Goal: Check status: Check status

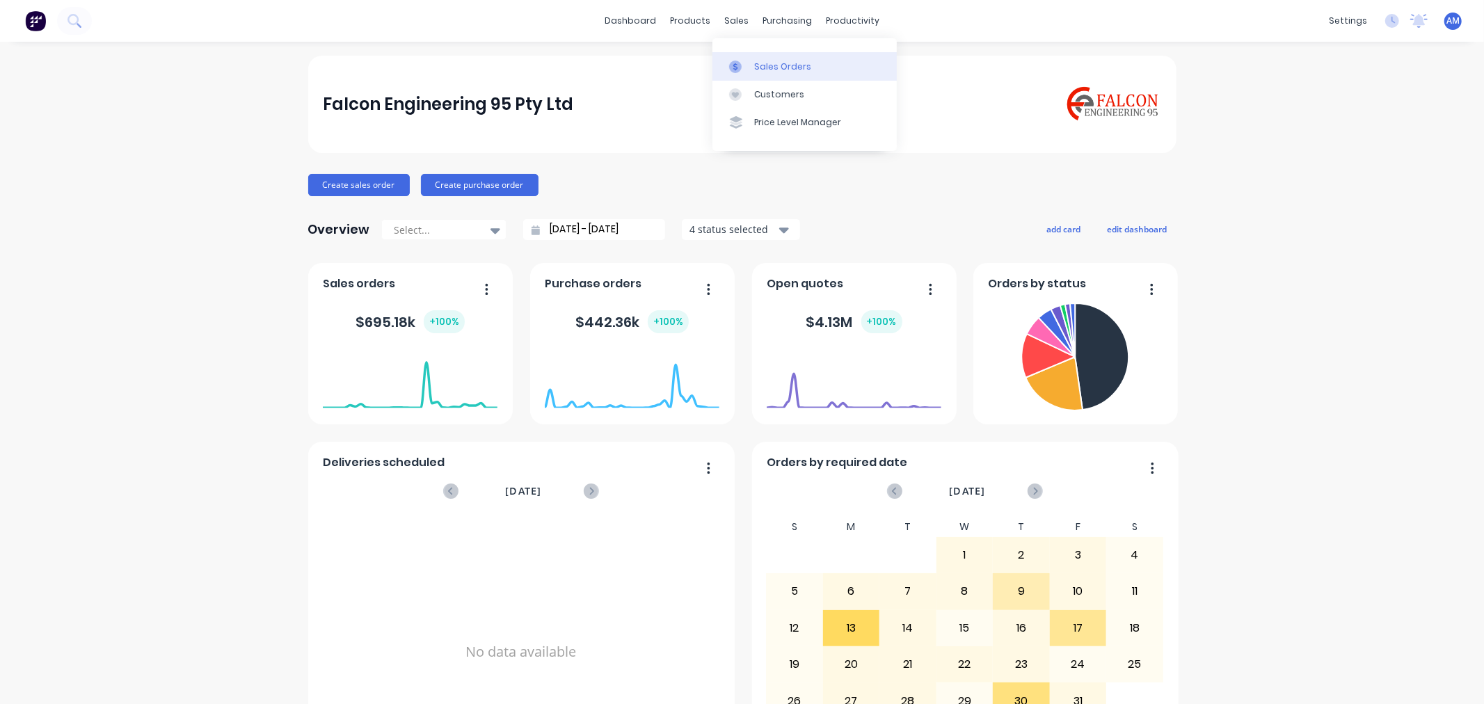
click at [768, 59] on link "Sales Orders" at bounding box center [805, 66] width 184 height 28
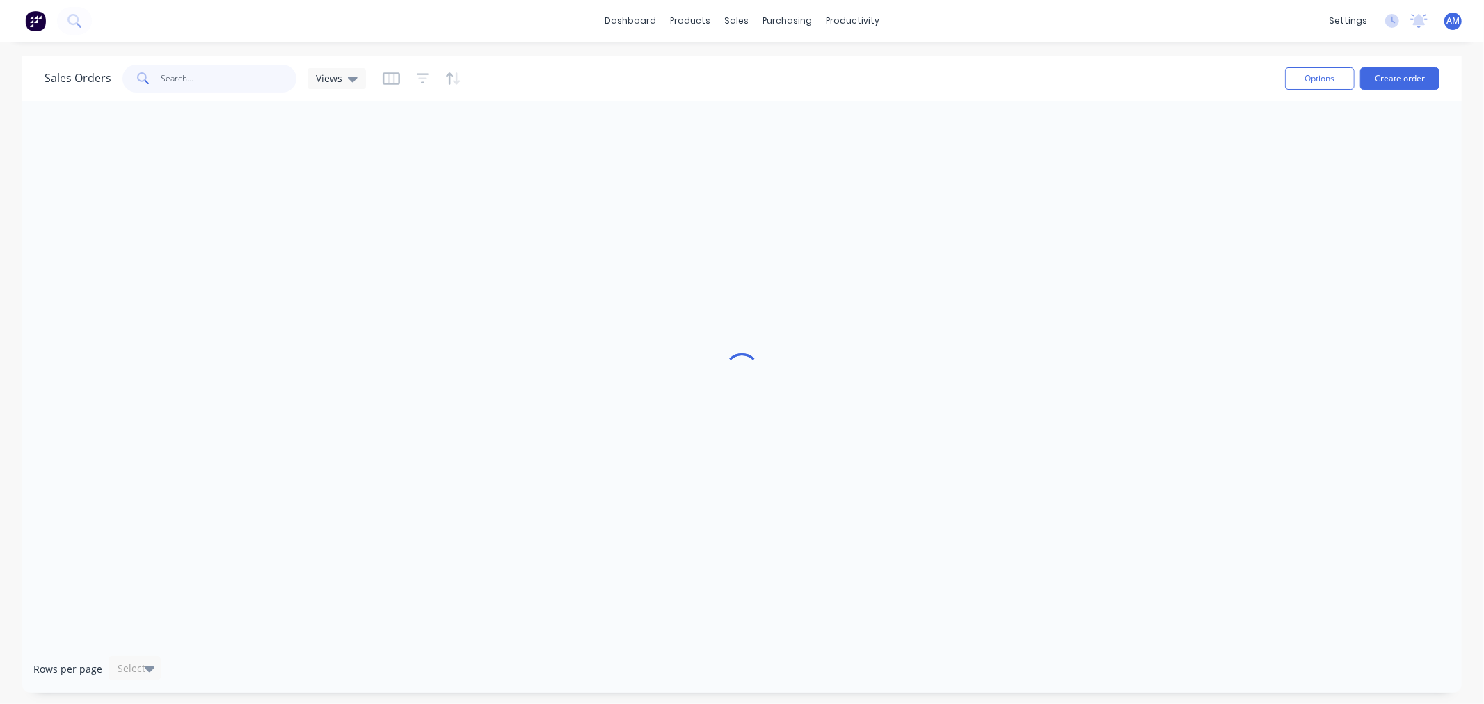
click at [250, 72] on input "text" at bounding box center [229, 79] width 136 height 28
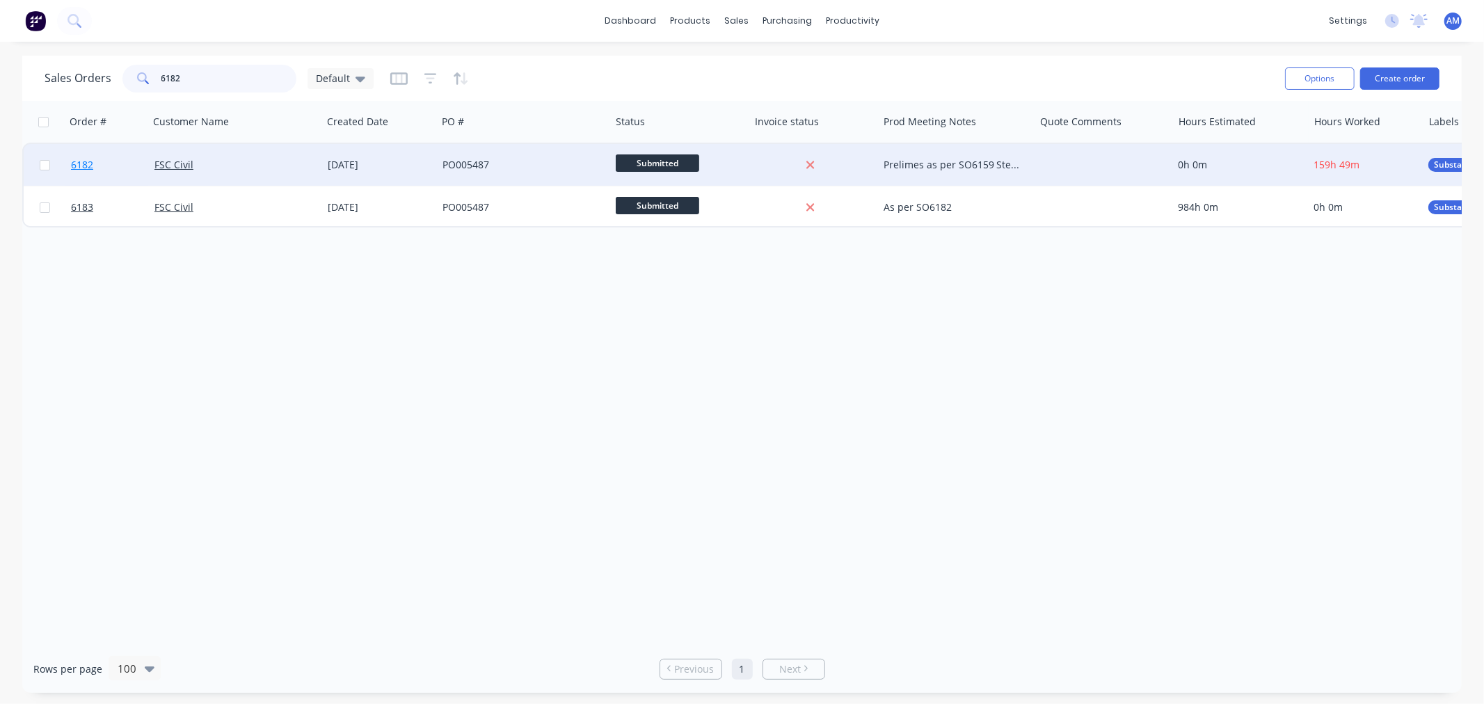
type input "6182"
click at [120, 164] on link "6182" at bounding box center [112, 165] width 83 height 42
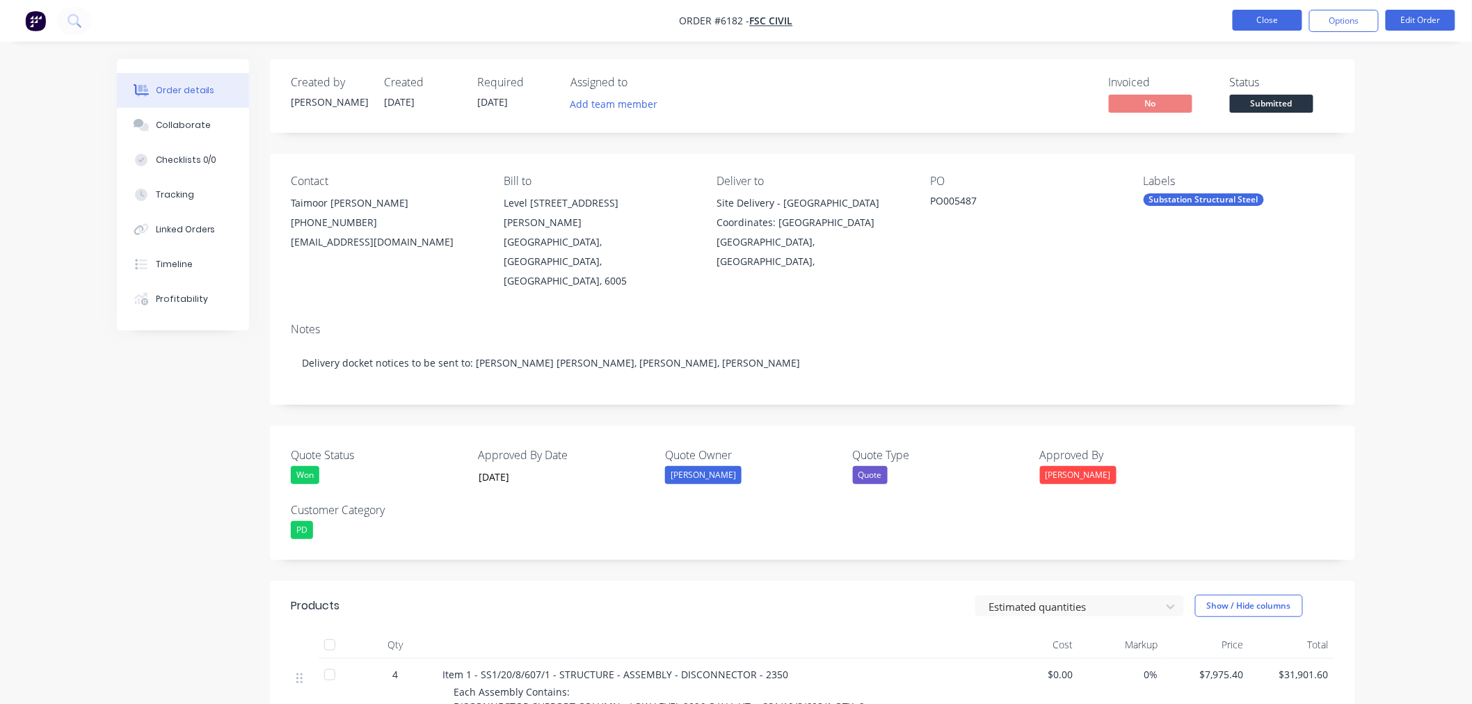
click at [1287, 17] on button "Close" at bounding box center [1268, 20] width 70 height 21
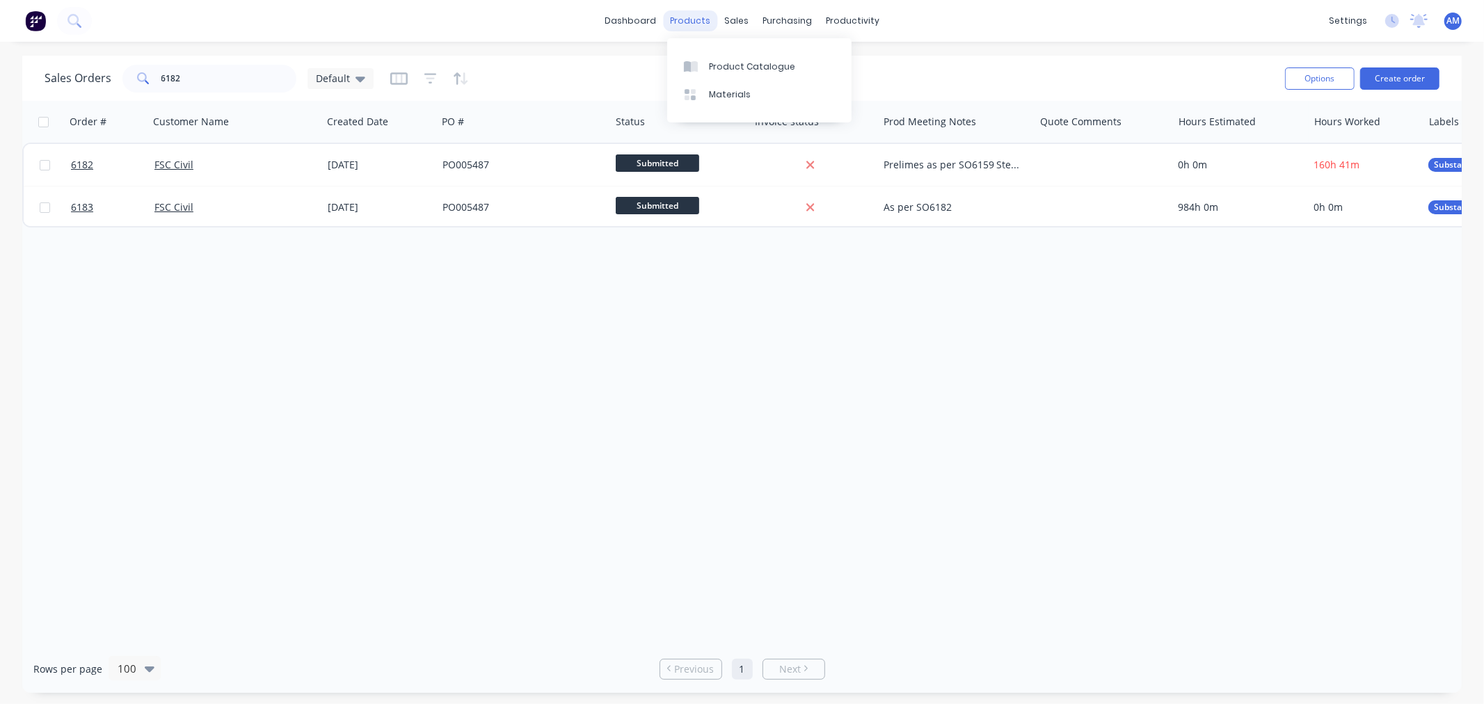
click at [701, 21] on div "products" at bounding box center [690, 20] width 54 height 21
click at [755, 45] on div "Sales Orders Customers Price Level Manager" at bounding box center [810, 94] width 184 height 112
click at [770, 61] on div "Sales Orders" at bounding box center [788, 67] width 57 height 13
drag, startPoint x: 171, startPoint y: 85, endPoint x: 107, endPoint y: 94, distance: 64.7
click at [112, 93] on div "Sales Orders 6182 Default" at bounding box center [660, 78] width 1230 height 34
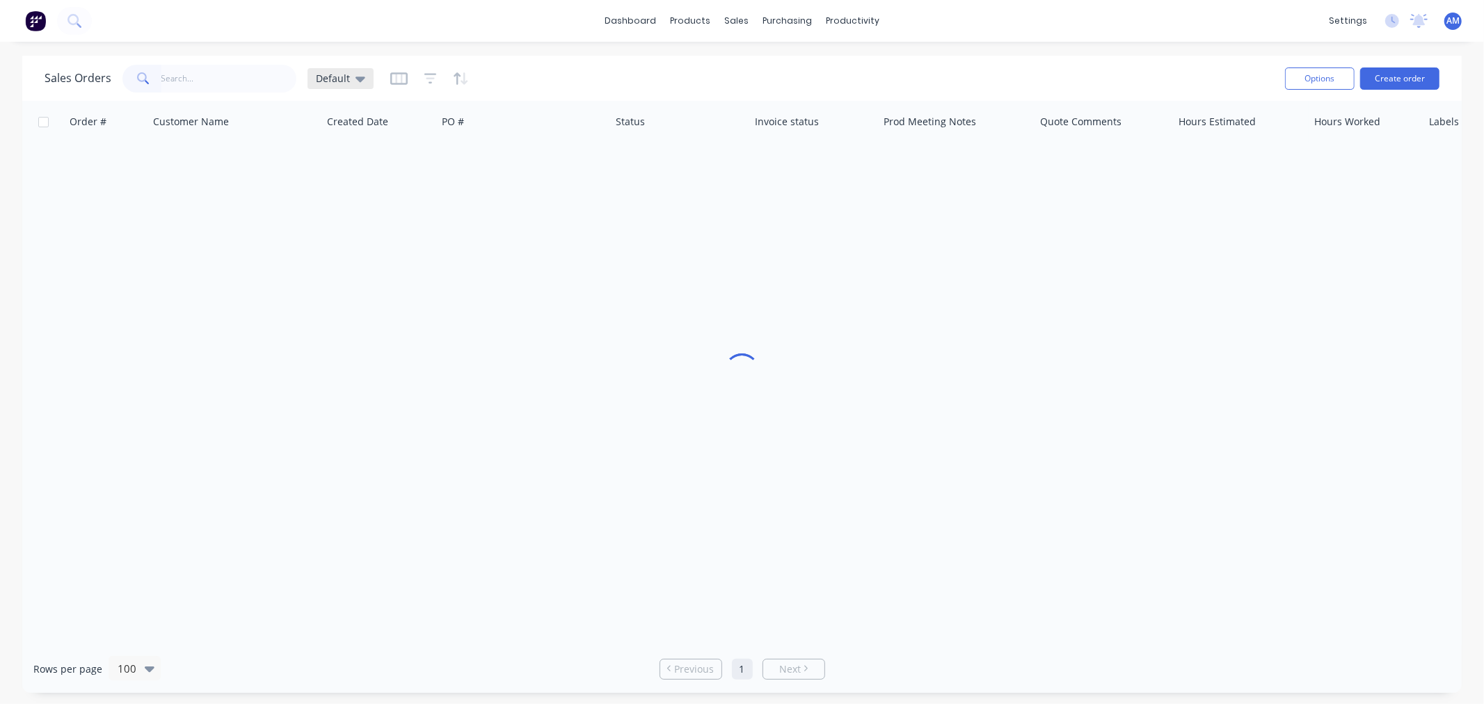
click at [356, 77] on icon at bounding box center [361, 80] width 10 height 6
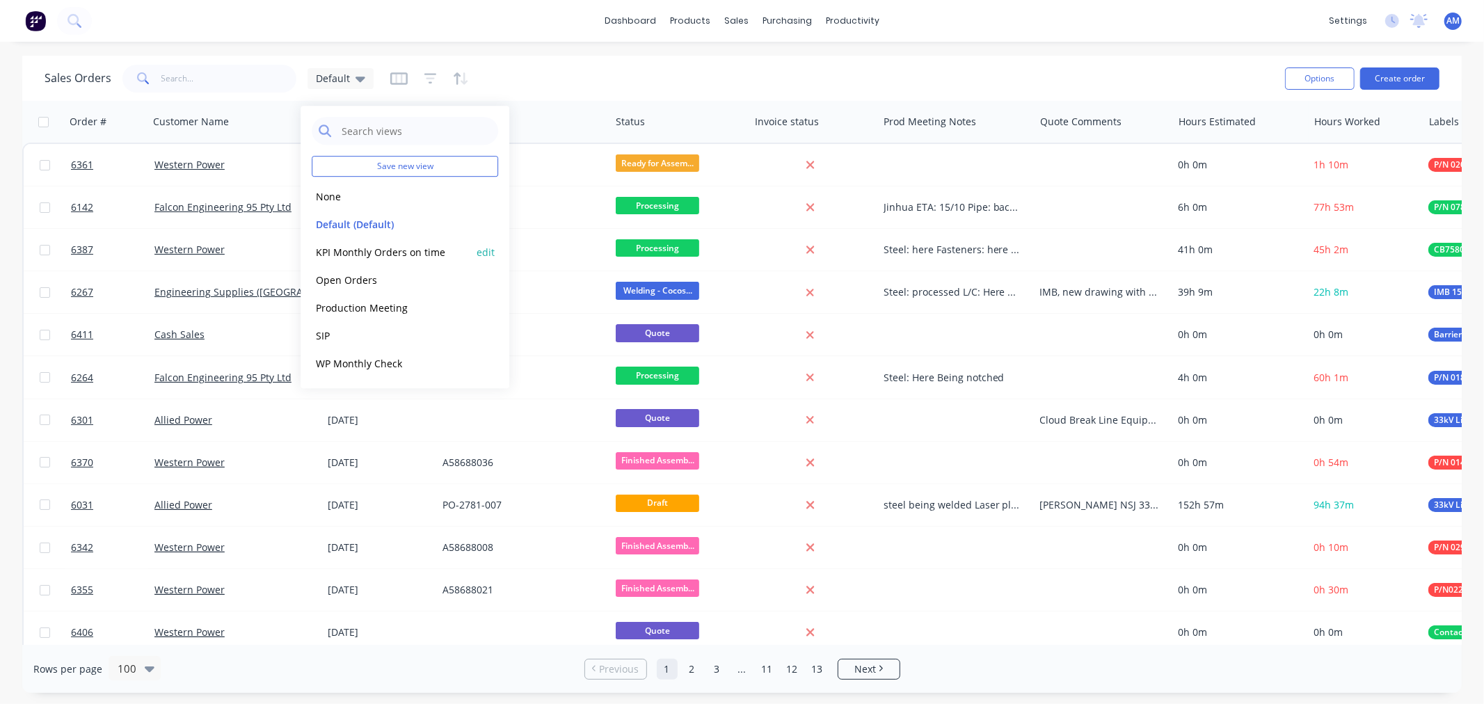
click at [395, 248] on button "KPI Monthly Orders on time" at bounding box center [391, 252] width 159 height 16
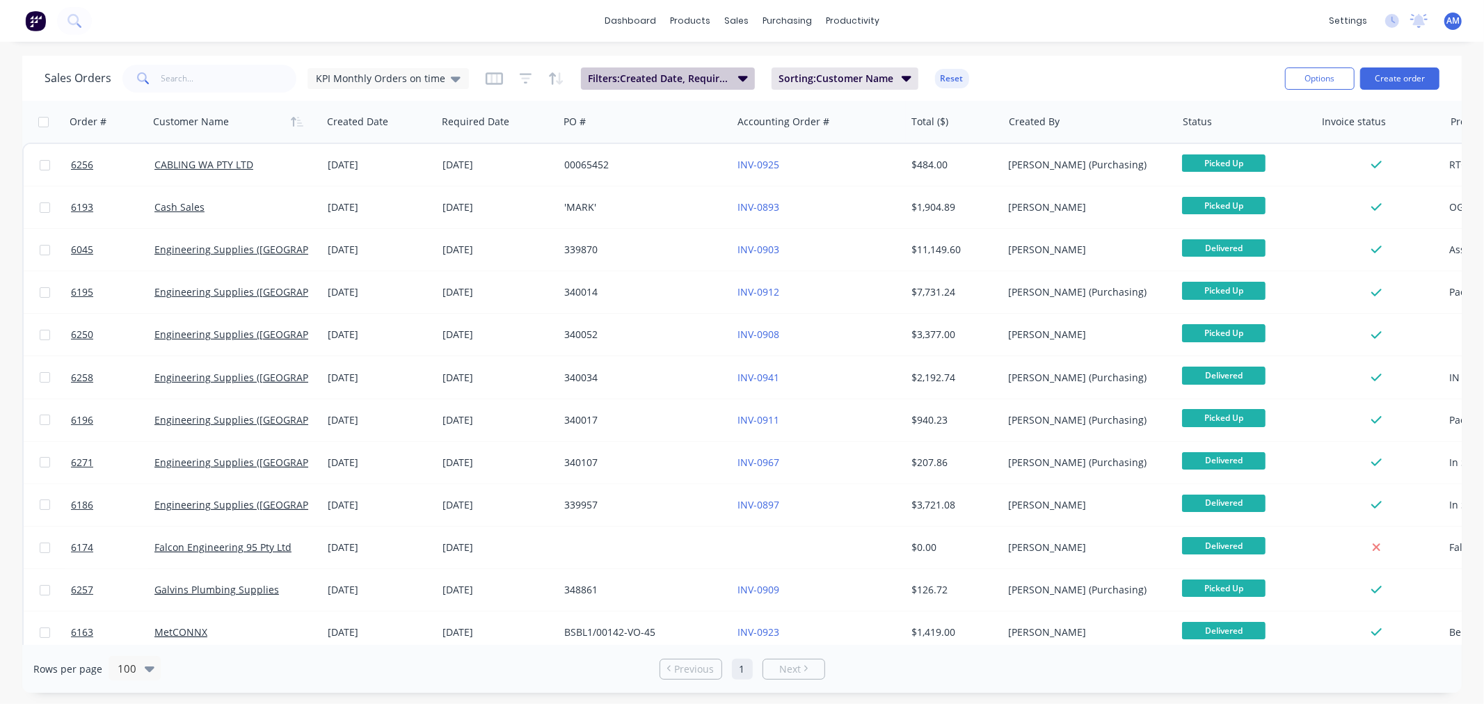
click at [729, 80] on button "Filters: Created Date, Required Date, Status" at bounding box center [668, 78] width 174 height 22
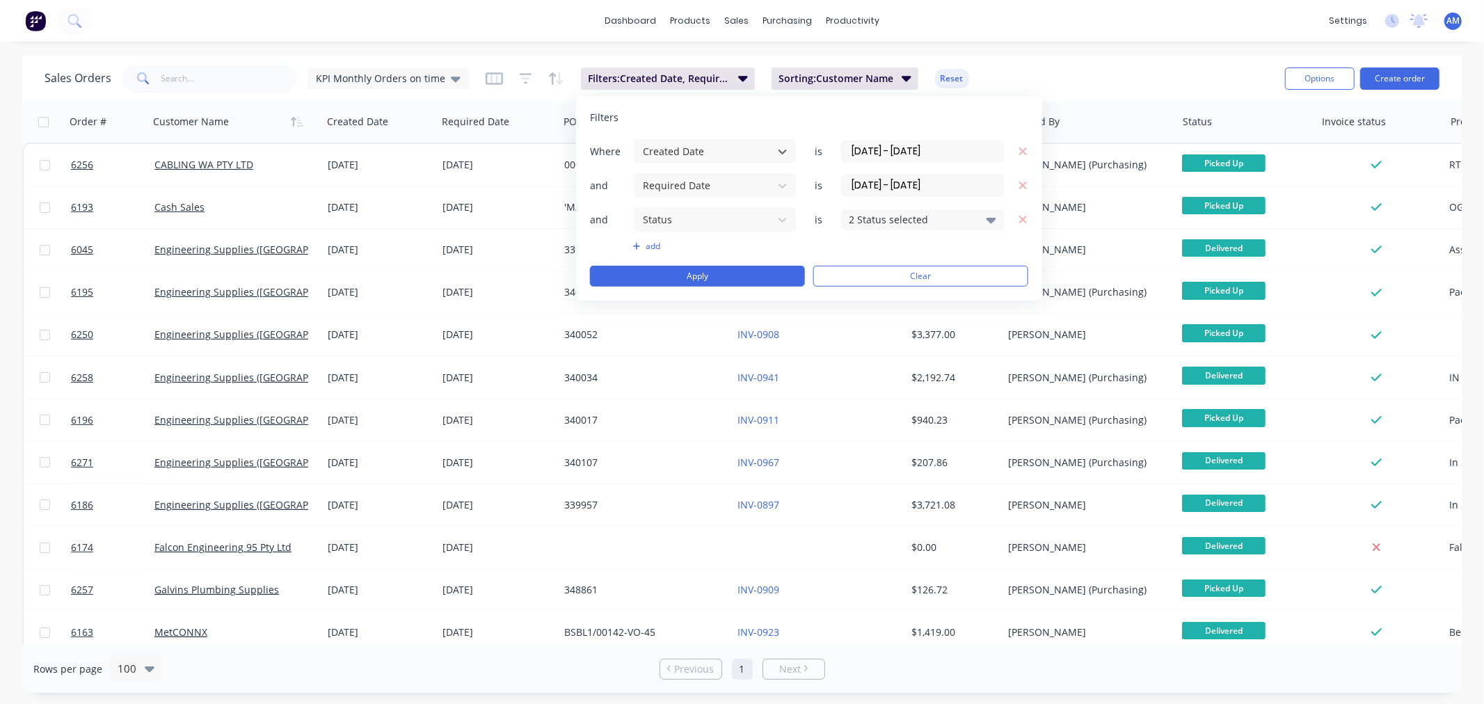
click at [953, 150] on input "[DATE] - [DATE]" at bounding box center [923, 151] width 162 height 21
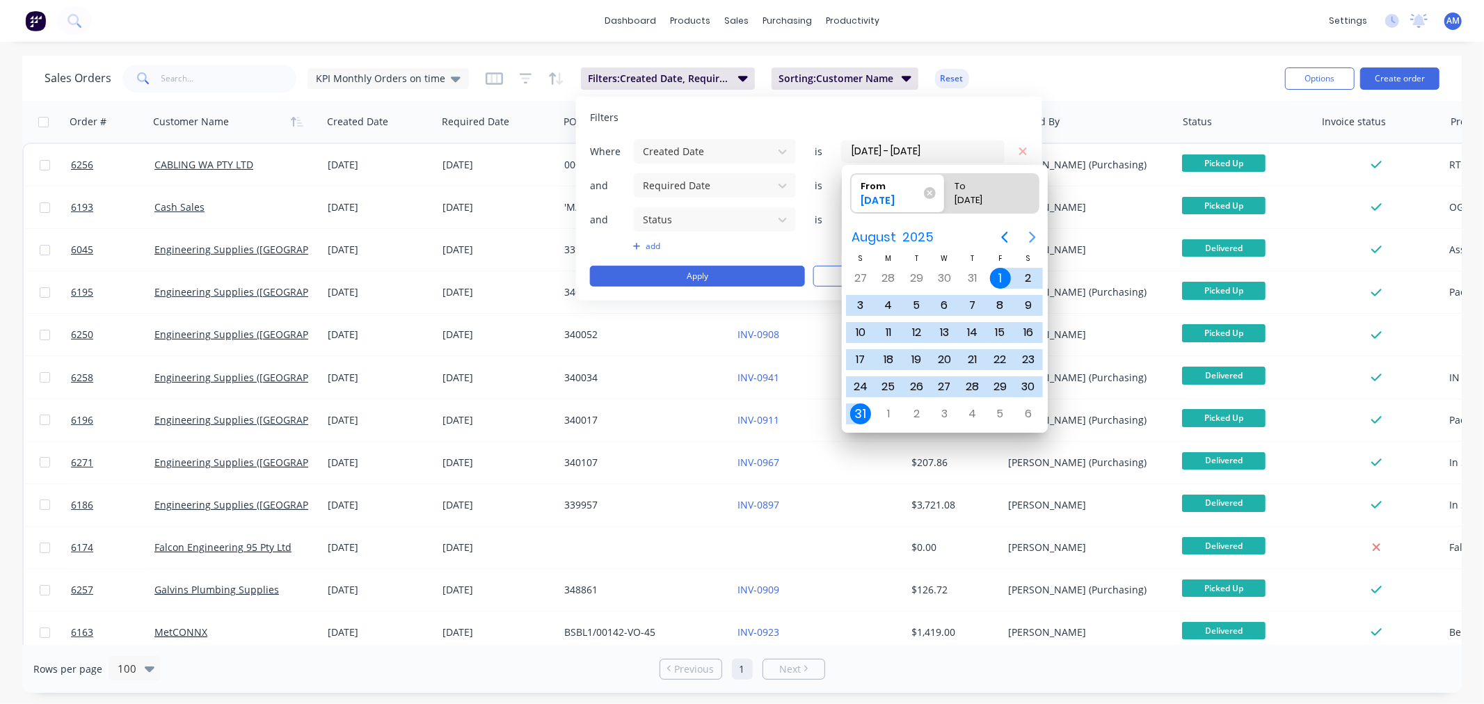
click at [1034, 237] on icon "Next page" at bounding box center [1032, 237] width 6 height 11
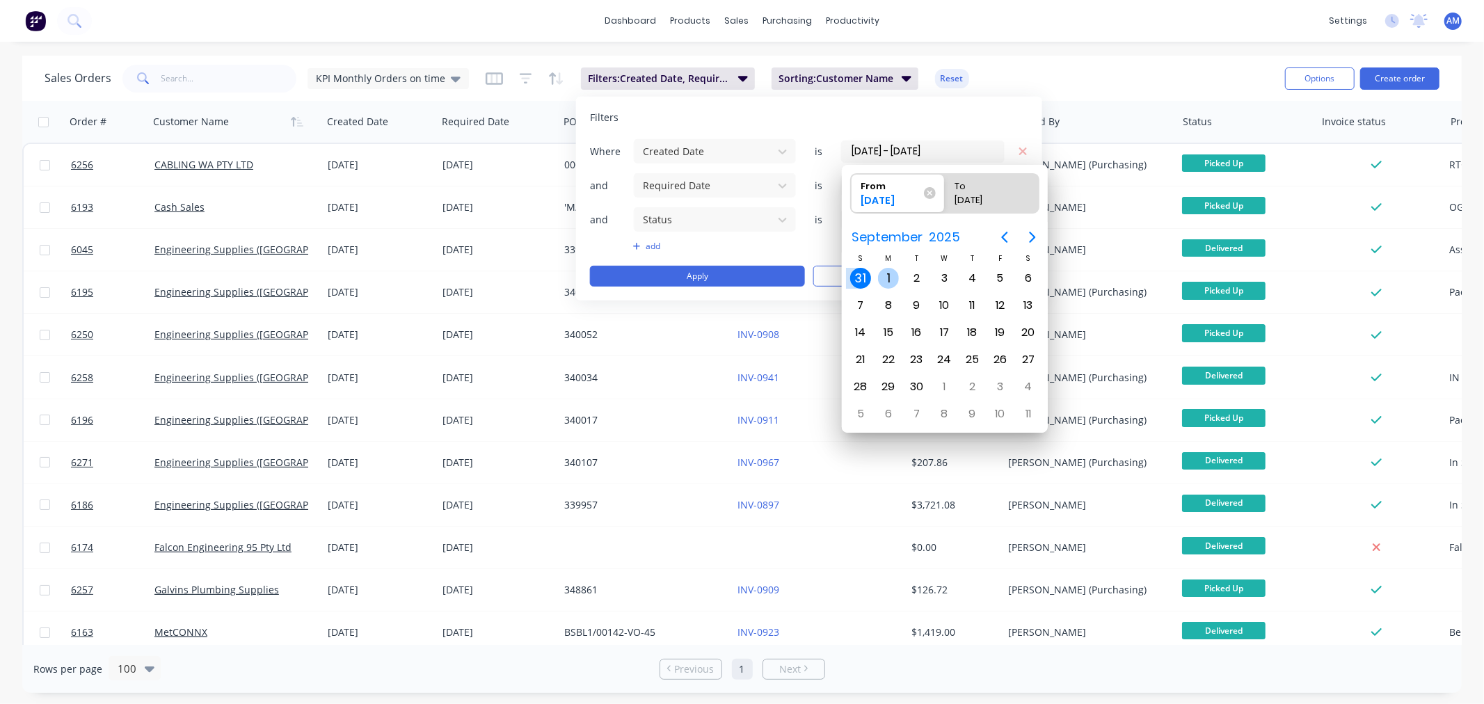
click at [885, 271] on div "1" at bounding box center [888, 278] width 21 height 21
type input "[DATE]"
radio input "false"
radio input "true"
click at [926, 379] on div "30" at bounding box center [916, 386] width 21 height 21
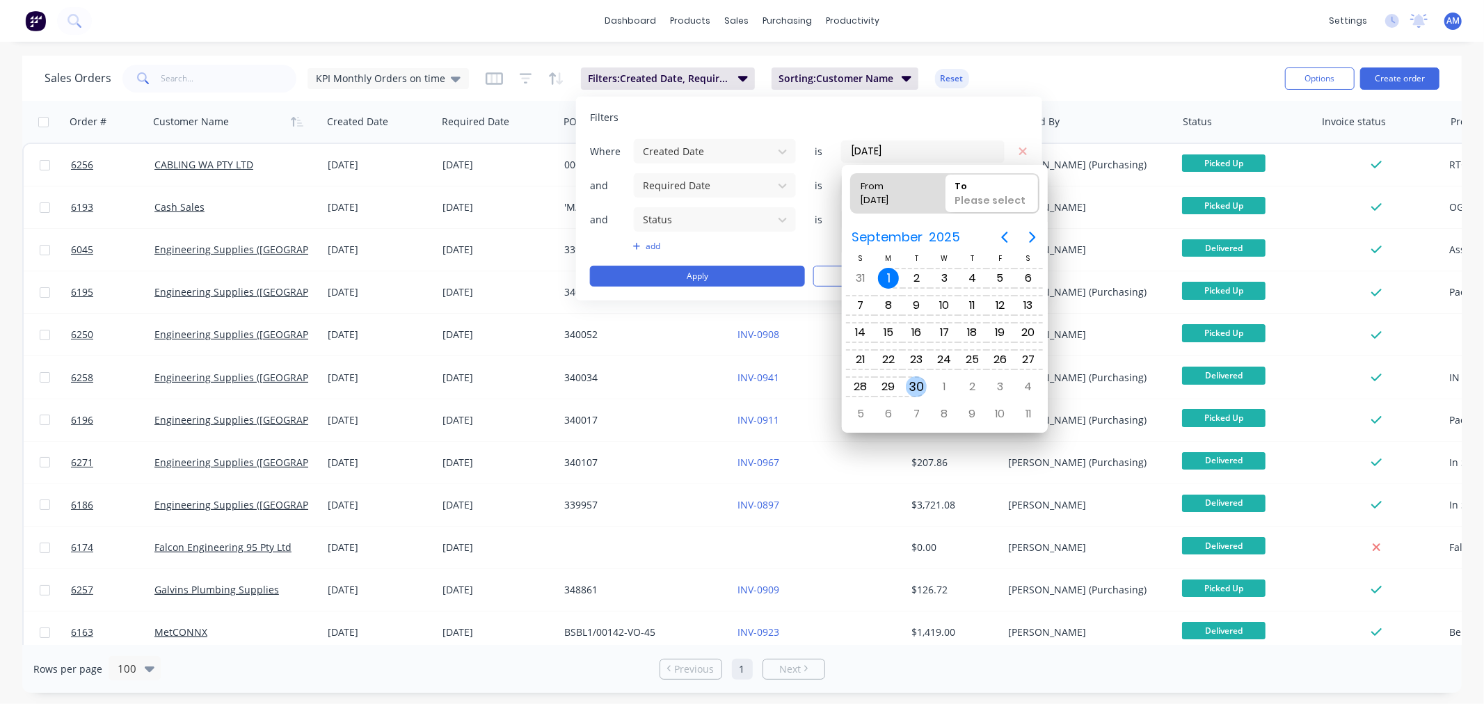
type input "[DATE] - [DATE]"
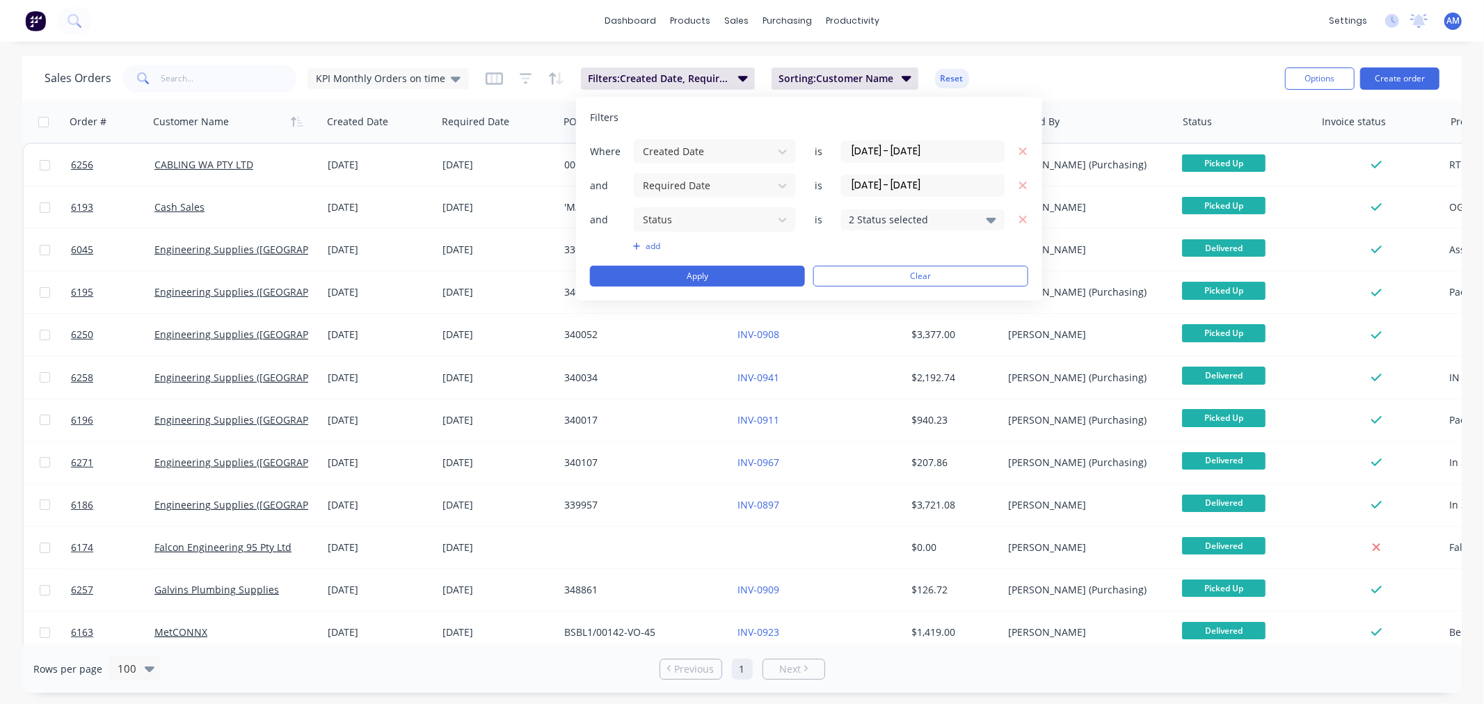
click at [916, 190] on input "[DATE] - [DATE]" at bounding box center [923, 185] width 162 height 21
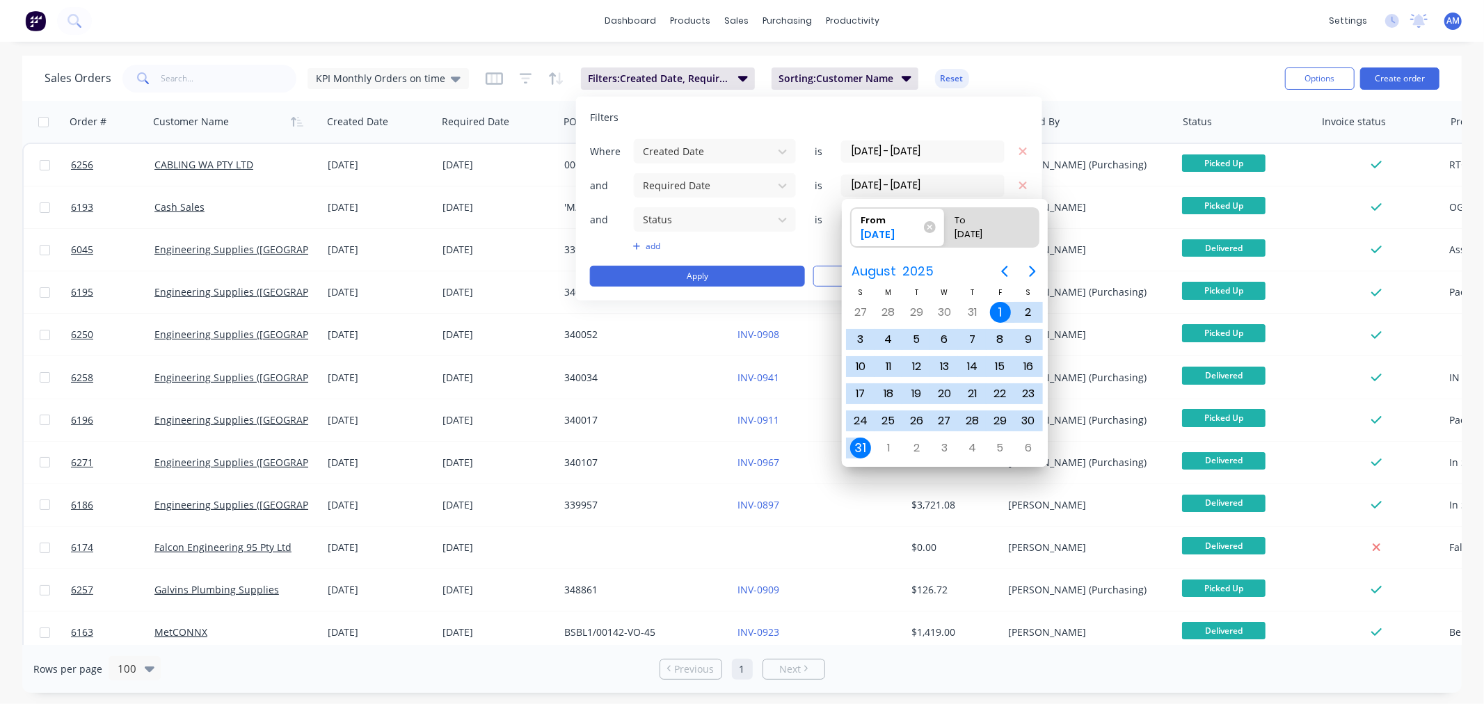
click at [1005, 308] on div "1" at bounding box center [1000, 312] width 21 height 21
radio input "false"
radio input "true"
click at [891, 438] on div "1" at bounding box center [888, 448] width 21 height 21
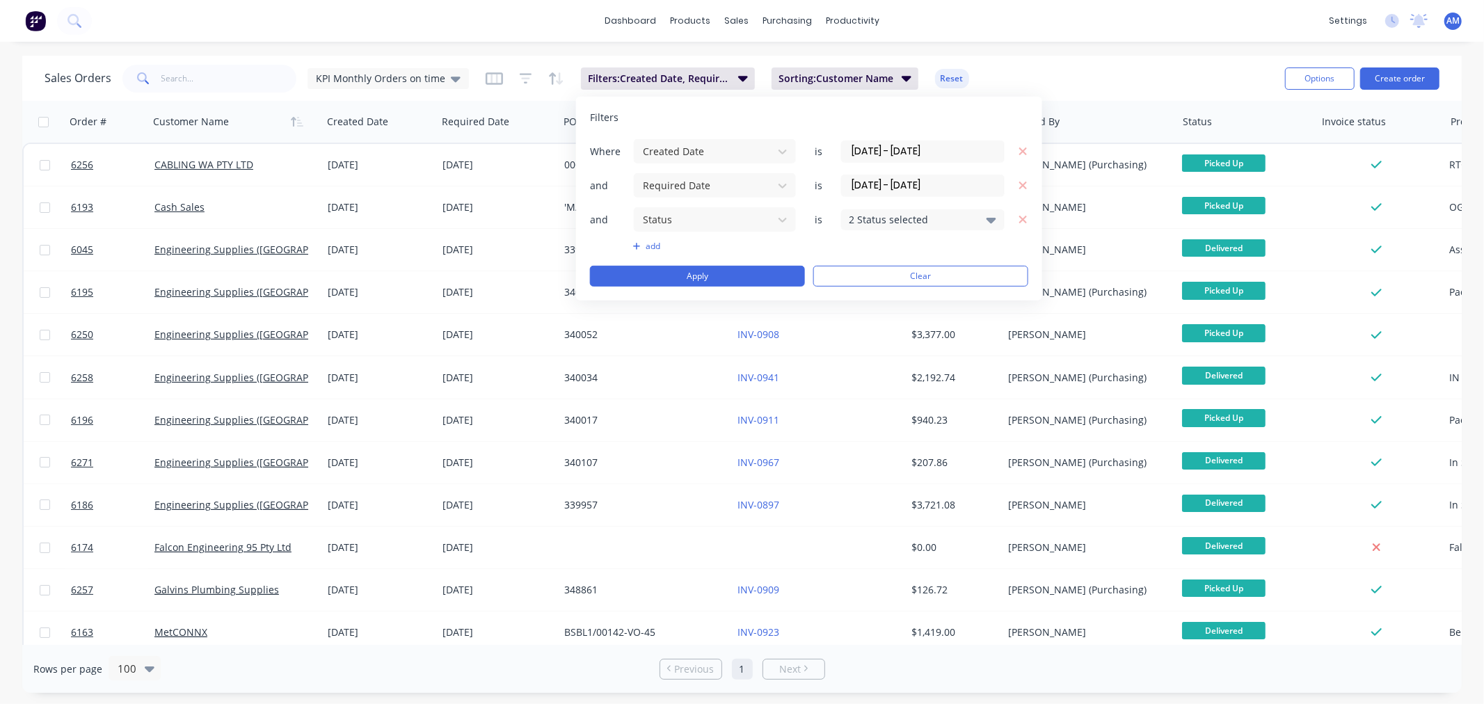
click at [900, 184] on input "[DATE] - [DATE]" at bounding box center [923, 185] width 162 height 21
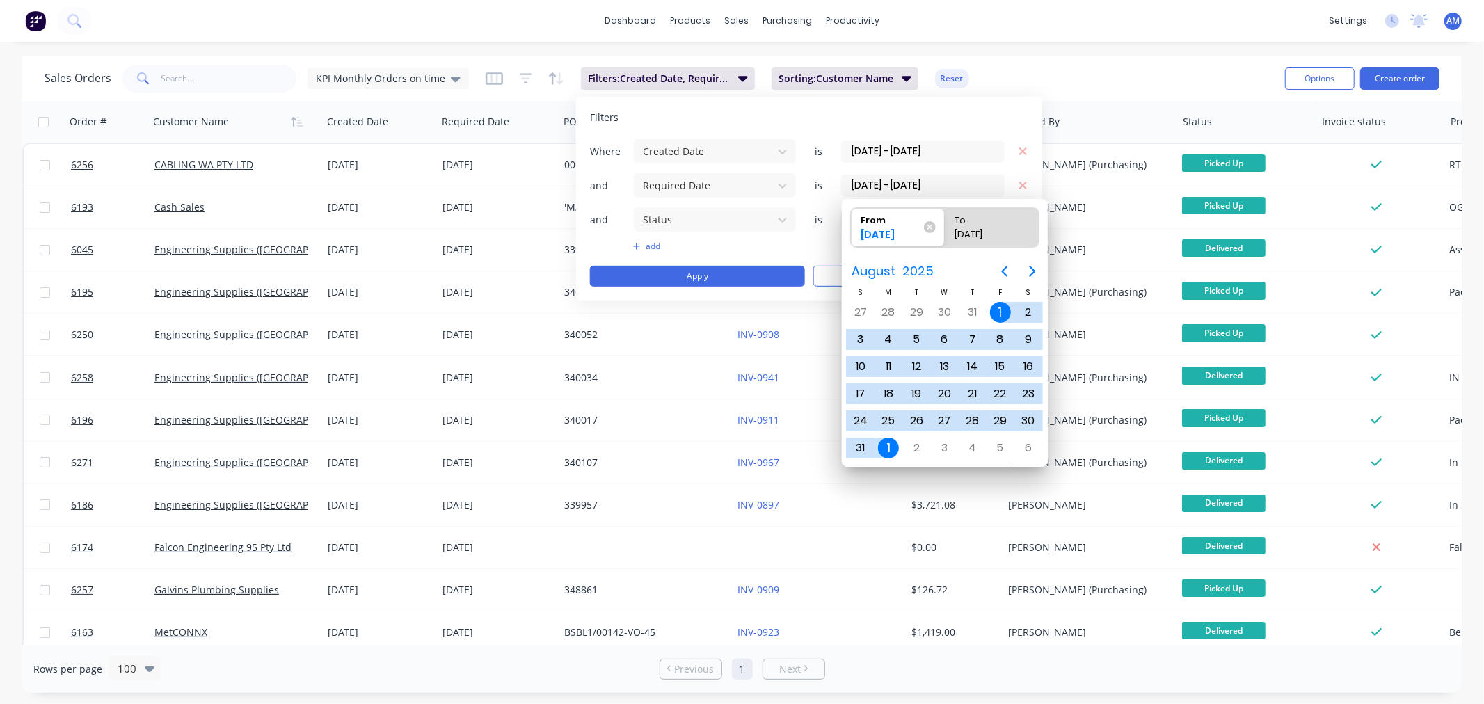
click at [887, 440] on div "1" at bounding box center [888, 448] width 21 height 21
type input "[DATE] - [DATE]"
radio input "false"
radio input "true"
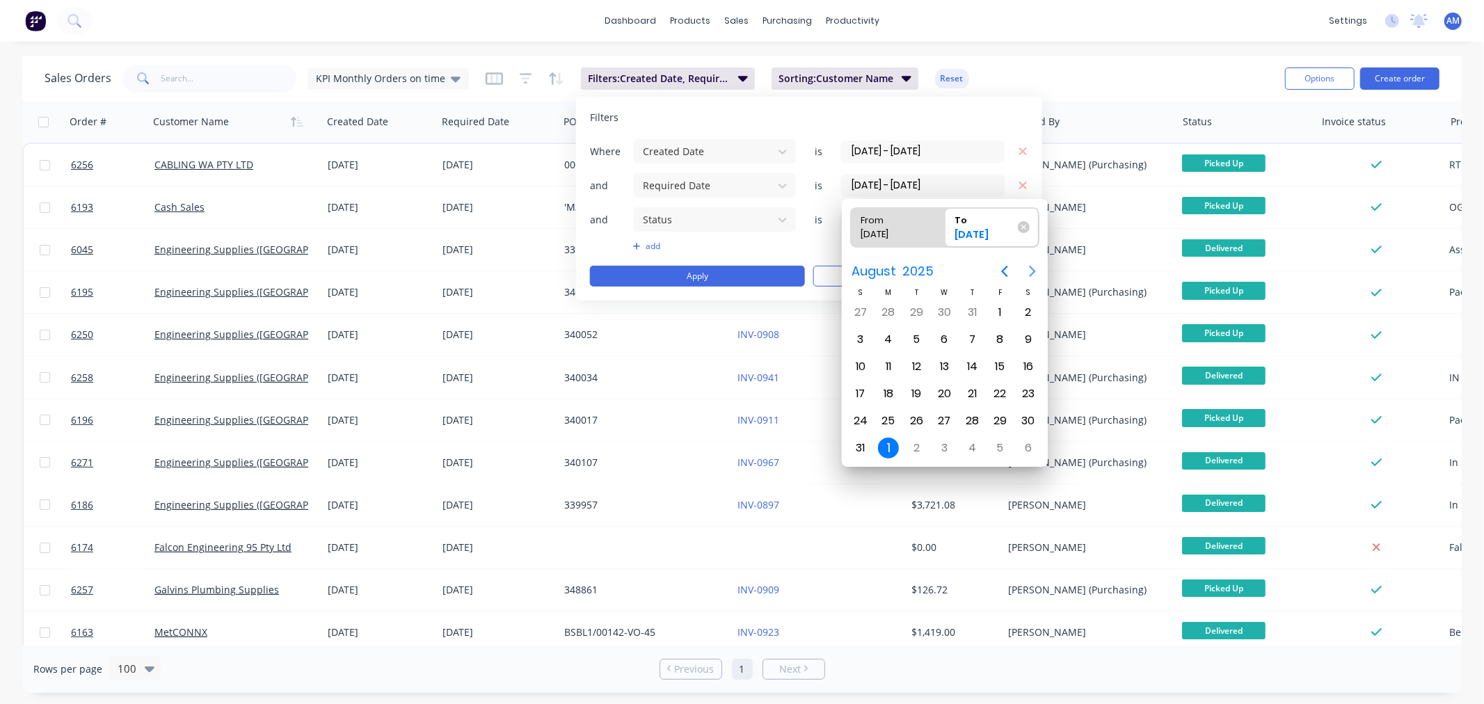
click at [1028, 265] on icon "Next page" at bounding box center [1032, 271] width 17 height 17
click at [924, 417] on div "30" at bounding box center [916, 421] width 21 height 21
type input "[DATE] - [DATE]"
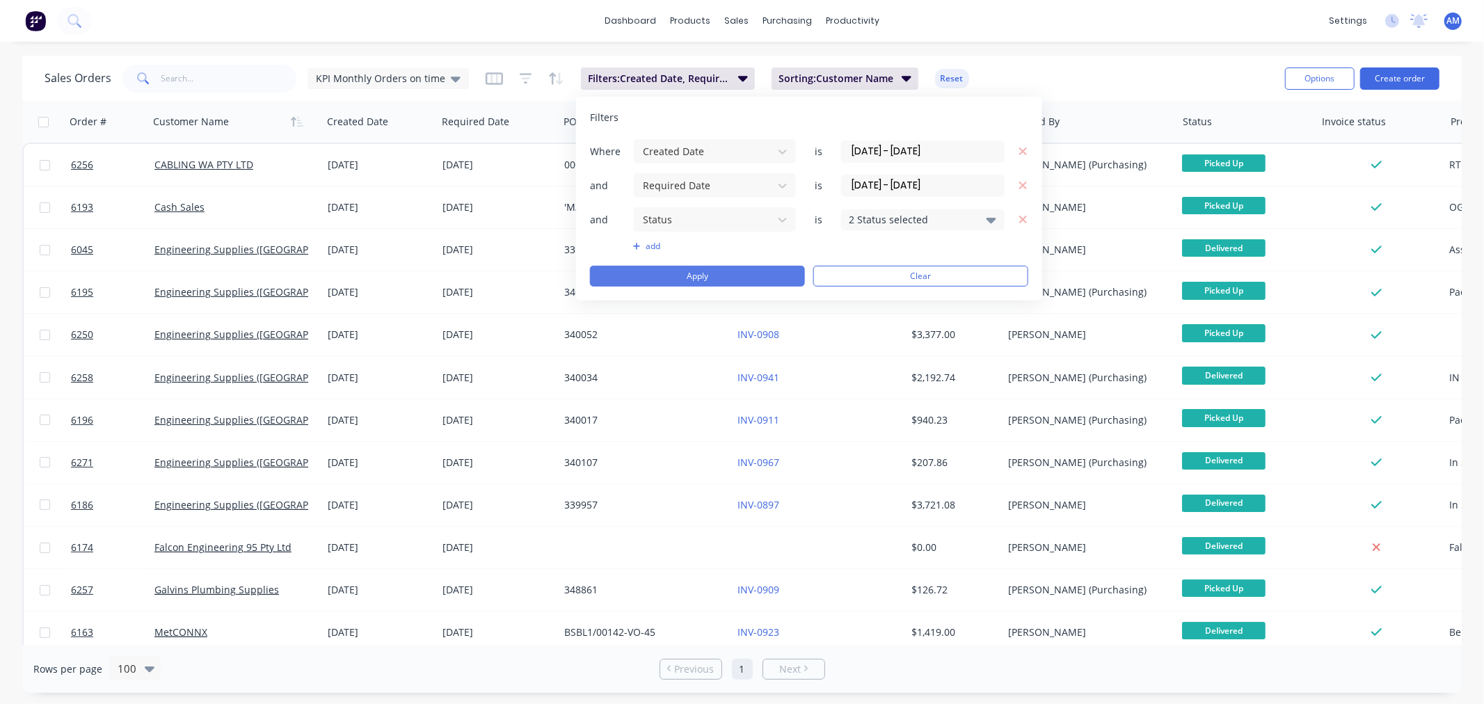
click at [763, 280] on button "Apply" at bounding box center [697, 276] width 215 height 21
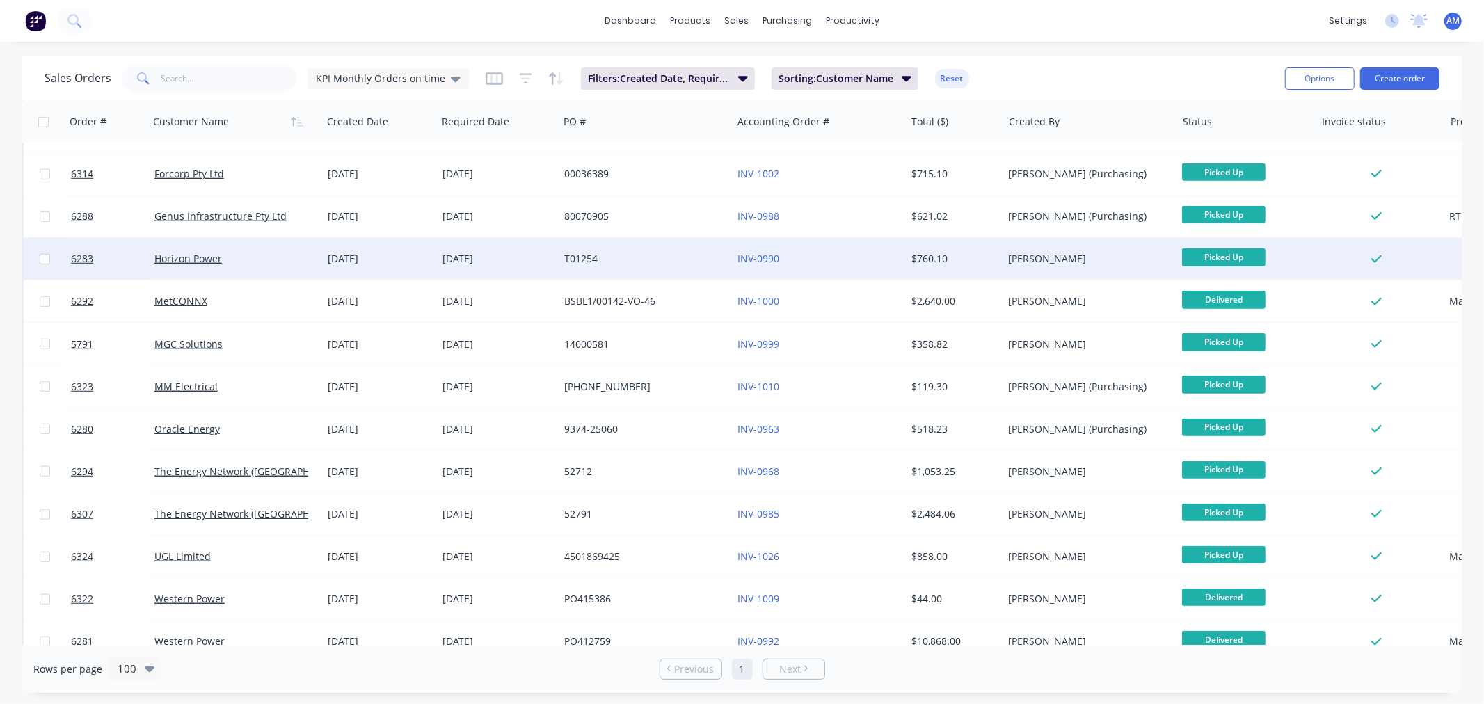
scroll to position [822, 0]
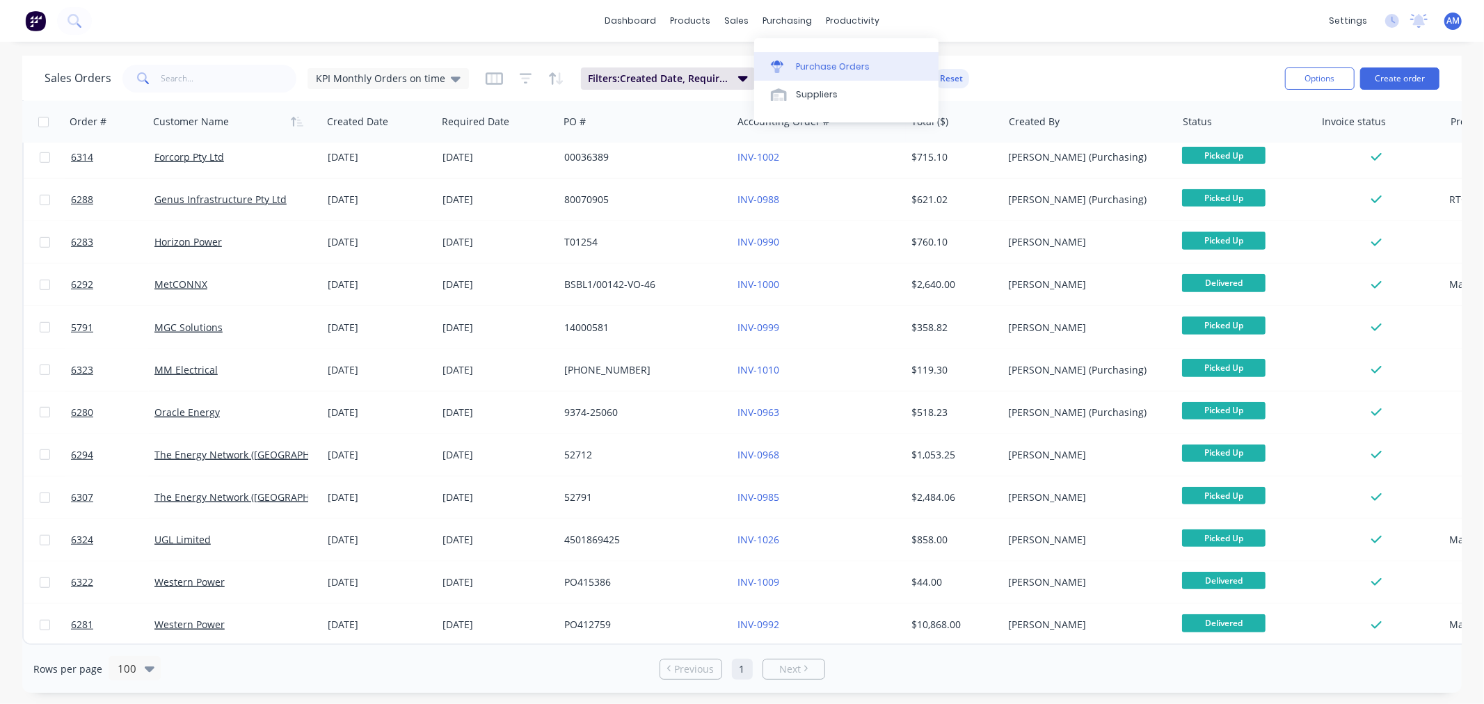
click at [811, 52] on link "Purchase Orders" at bounding box center [846, 66] width 184 height 28
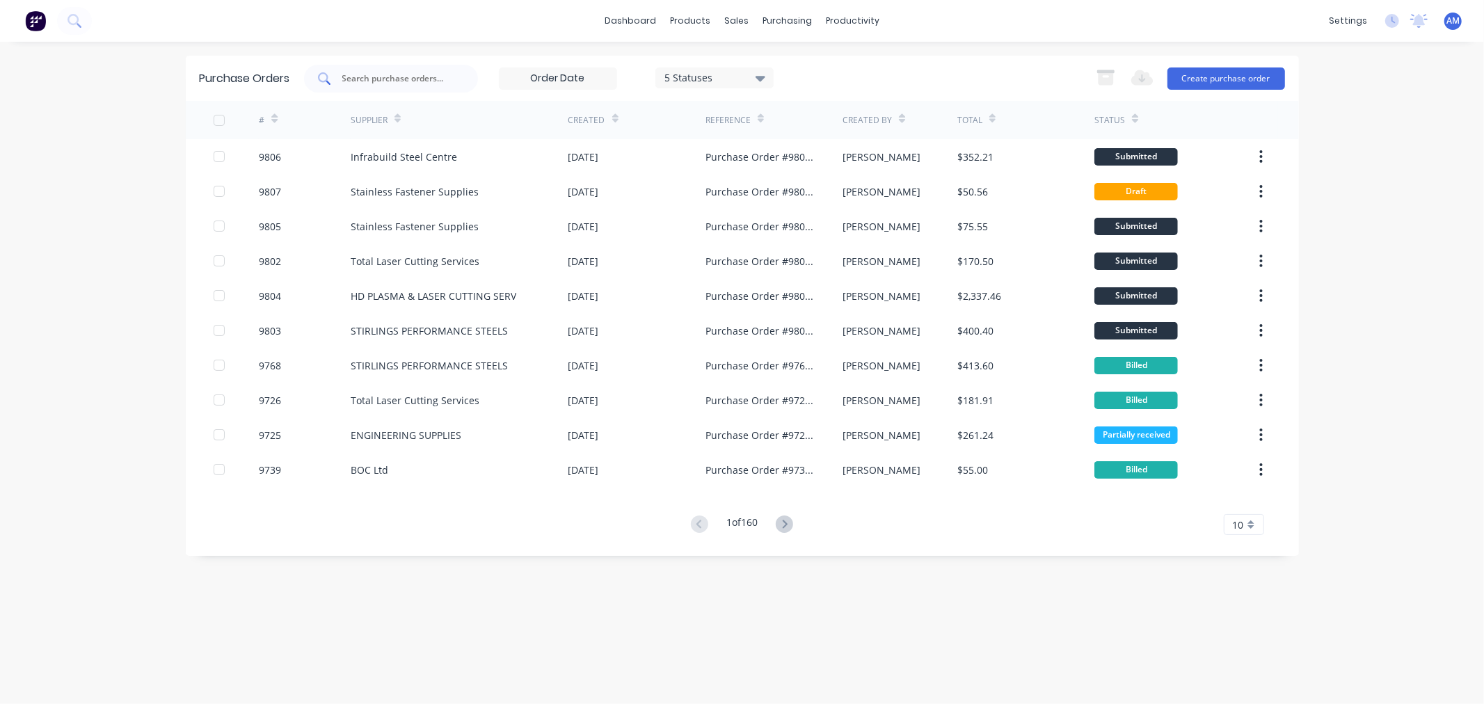
click at [421, 79] on input "text" at bounding box center [399, 79] width 116 height 14
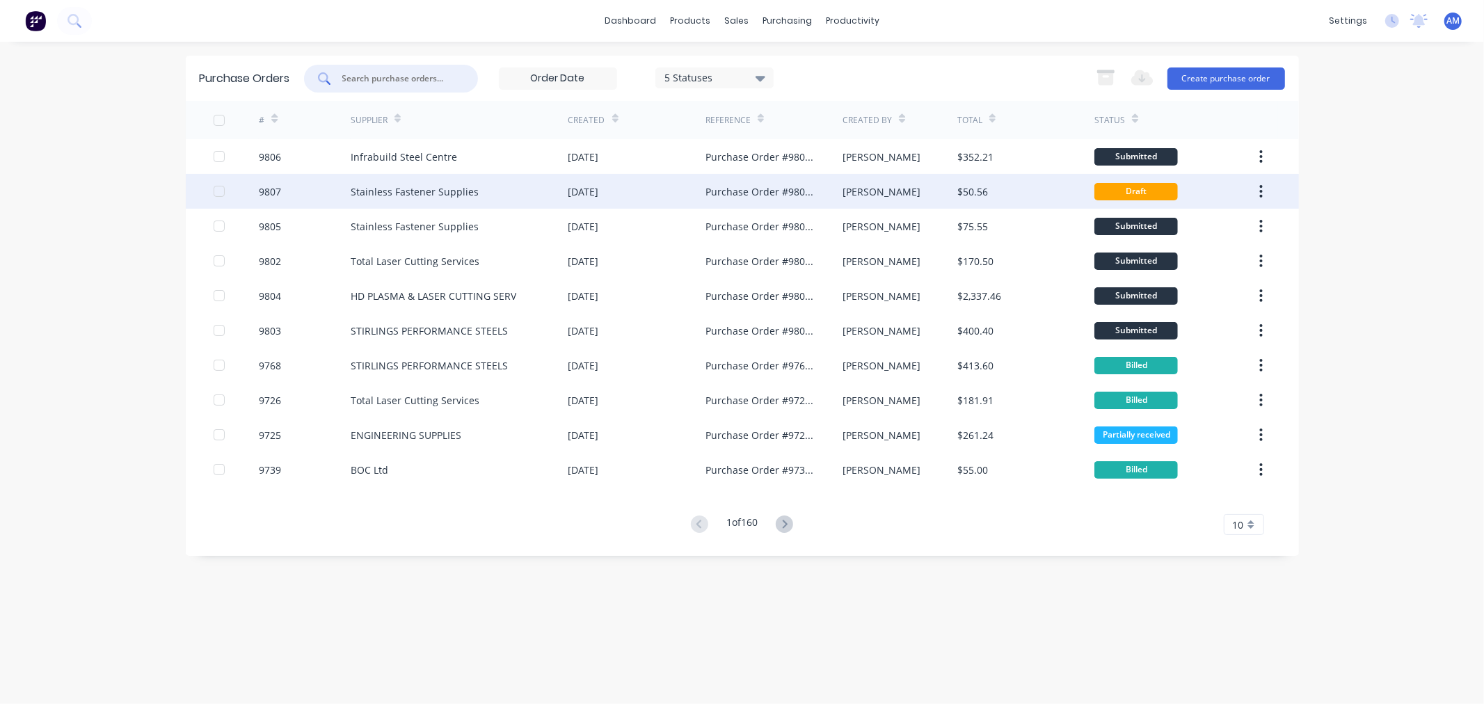
click at [409, 184] on div "Stainless Fastener Supplies" at bounding box center [415, 191] width 128 height 15
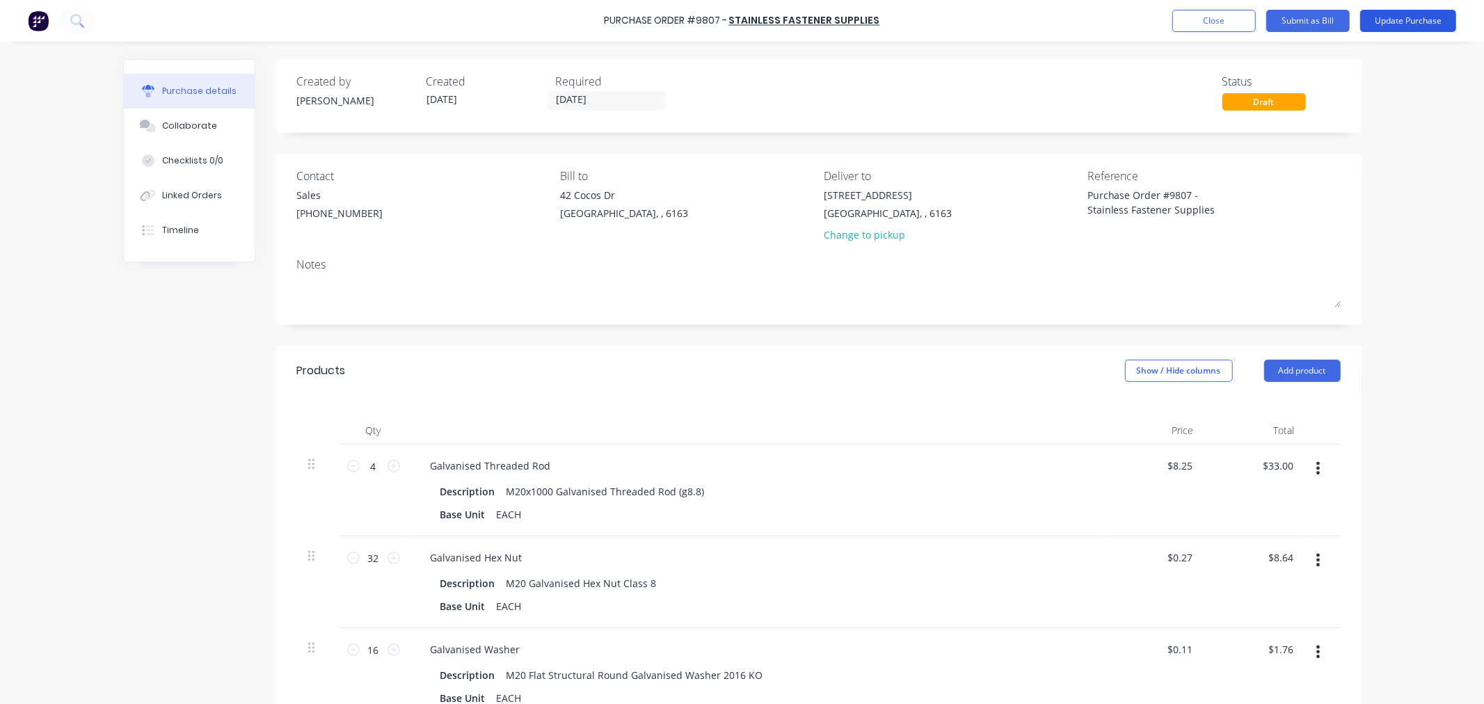
click at [1422, 17] on button "Update Purchase" at bounding box center [1408, 21] width 96 height 22
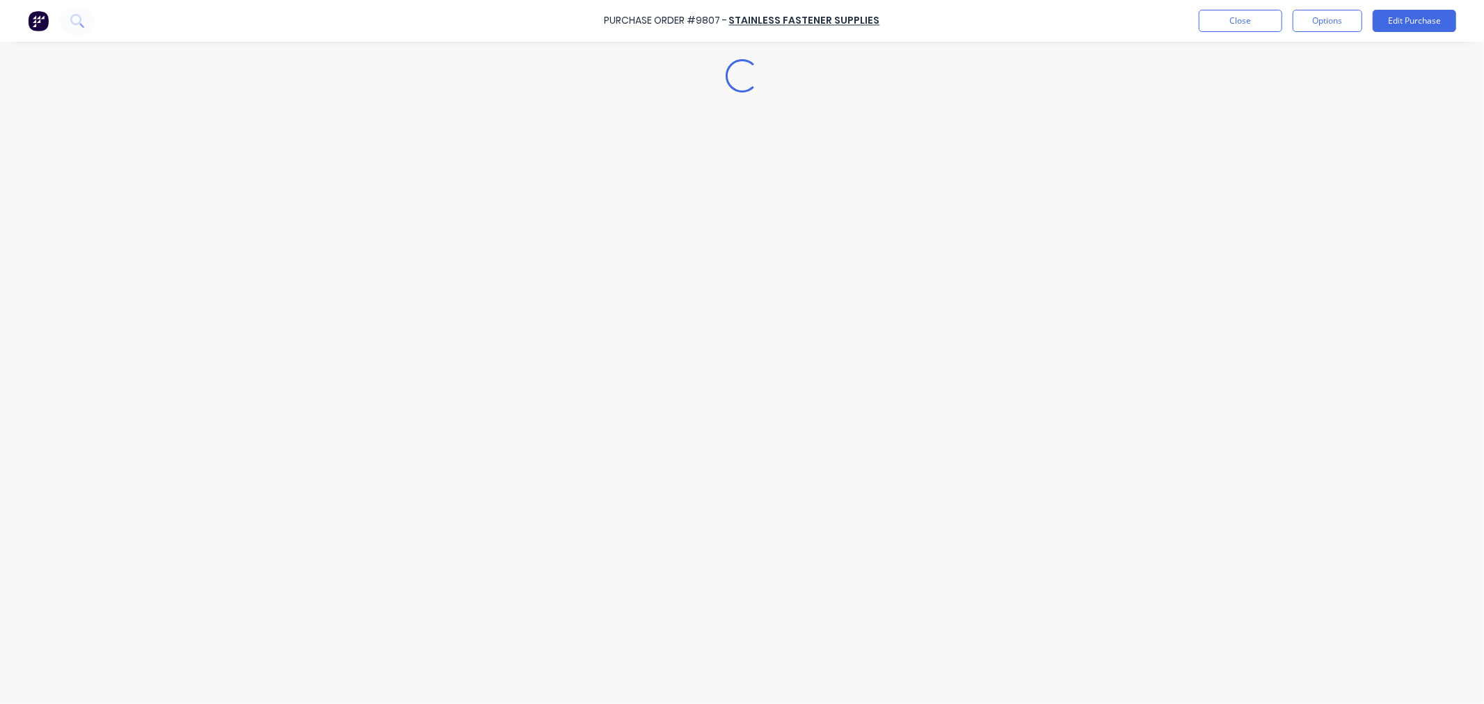
type textarea "x"
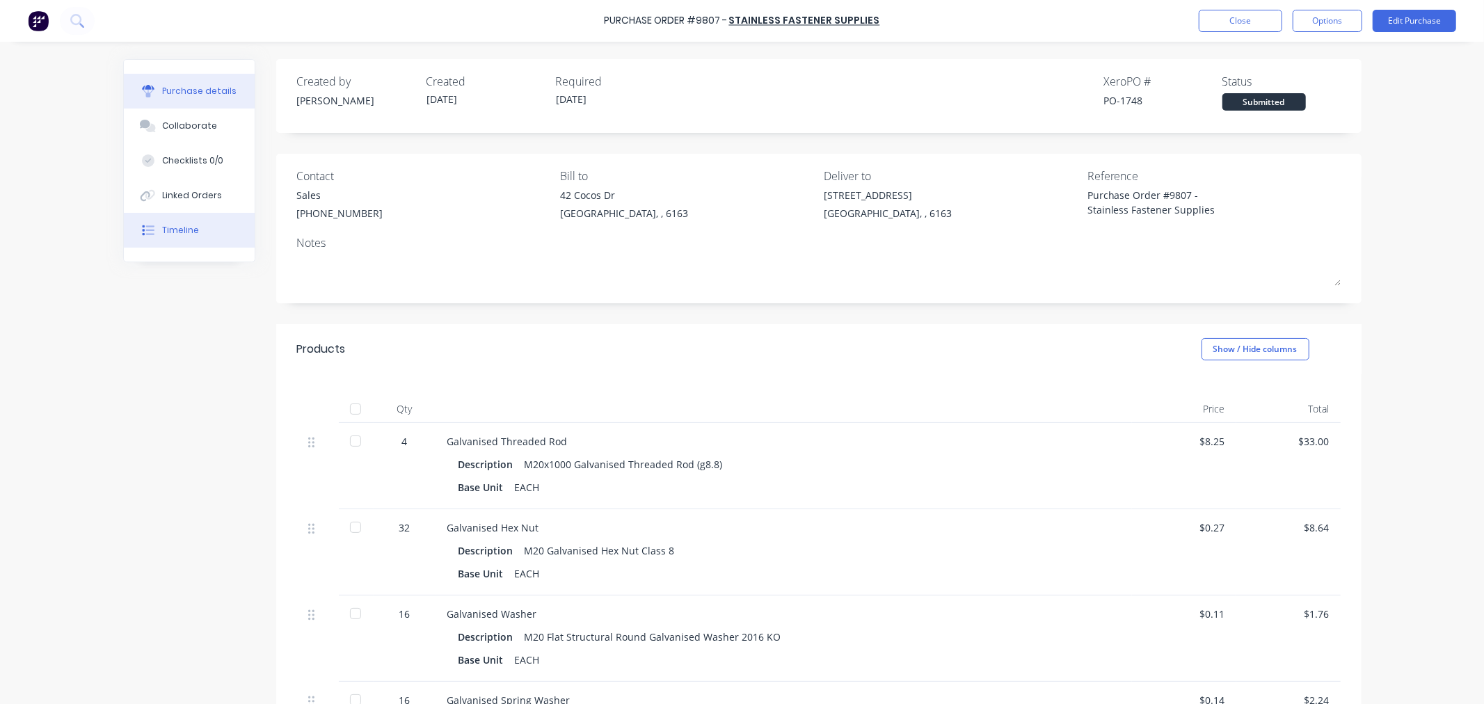
click at [170, 228] on div "Timeline" at bounding box center [180, 230] width 37 height 13
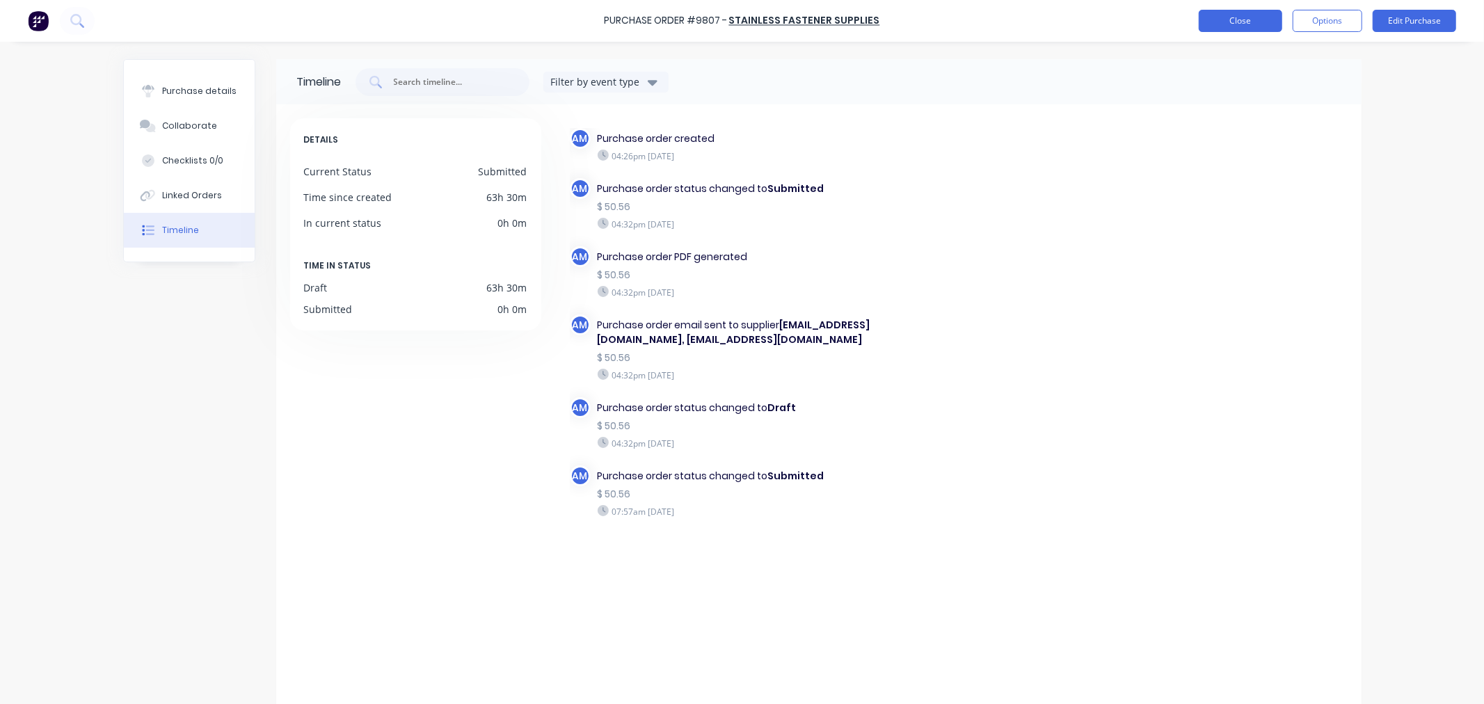
click at [1234, 24] on button "Close" at bounding box center [1240, 21] width 83 height 22
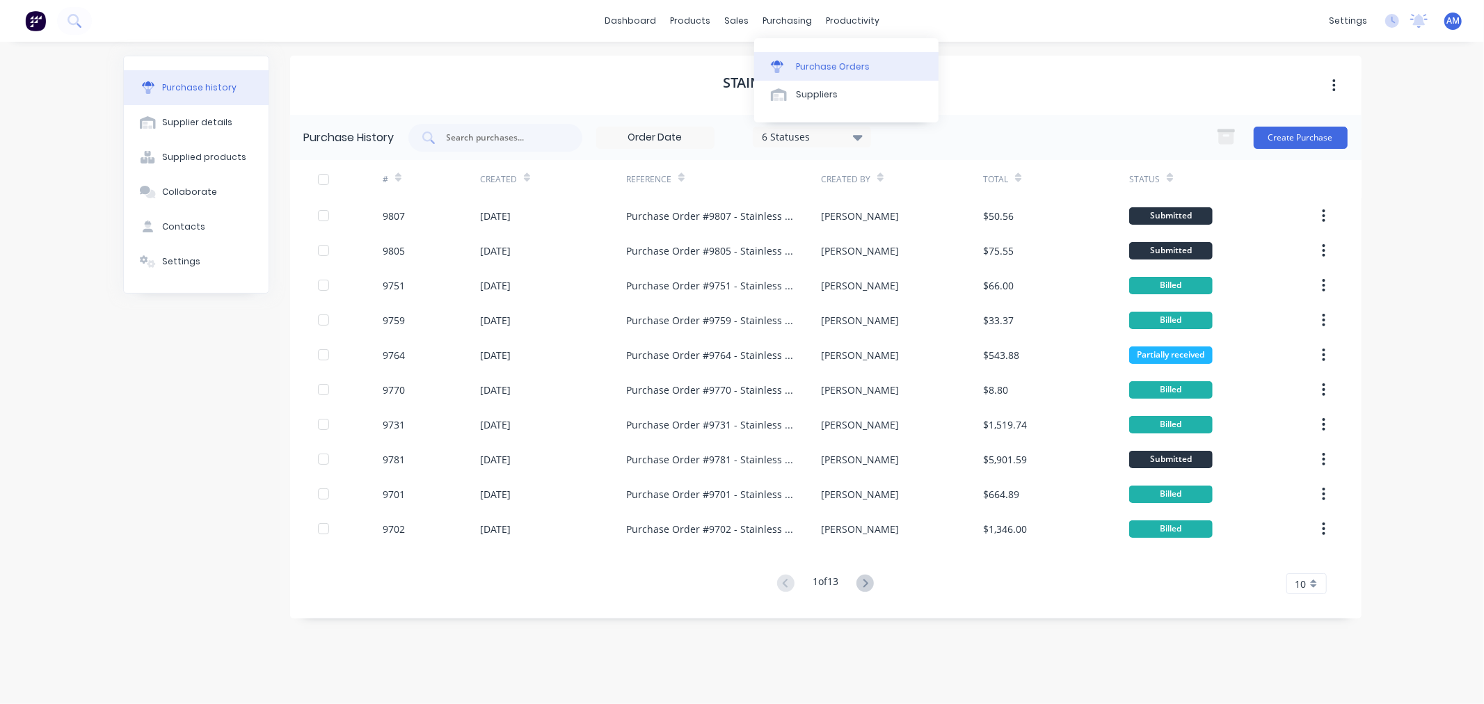
click at [829, 64] on div "Purchase Orders" at bounding box center [833, 67] width 74 height 13
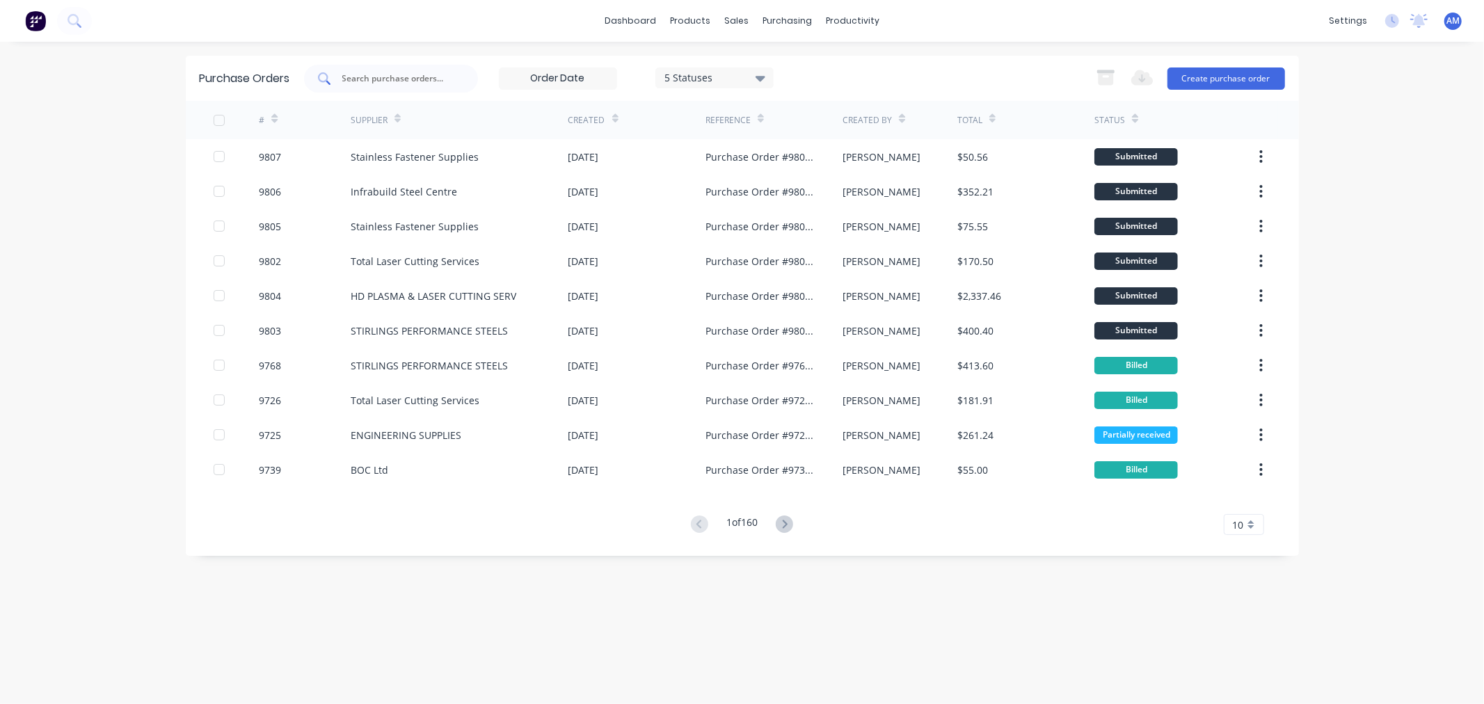
click at [377, 79] on input "text" at bounding box center [399, 79] width 116 height 14
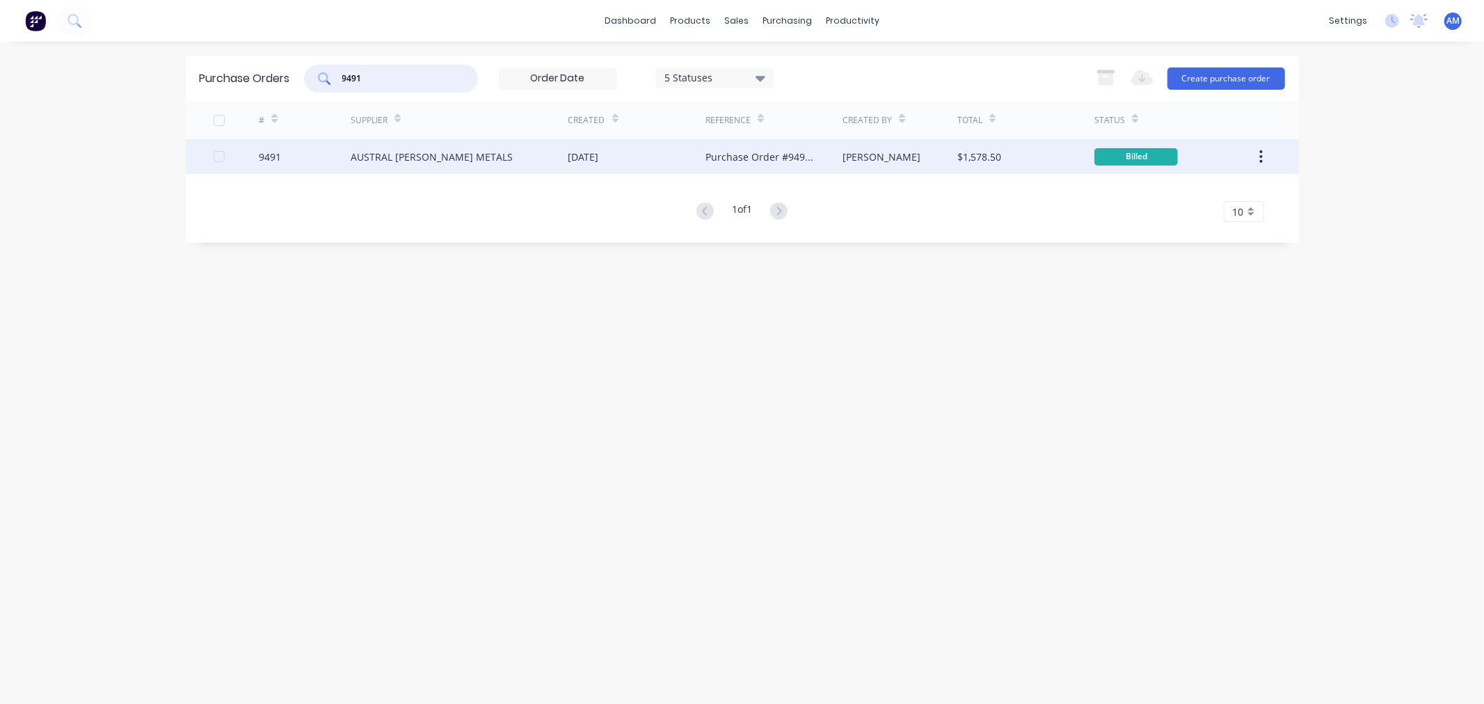
type input "9491"
click at [328, 158] on div "9491" at bounding box center [305, 156] width 92 height 35
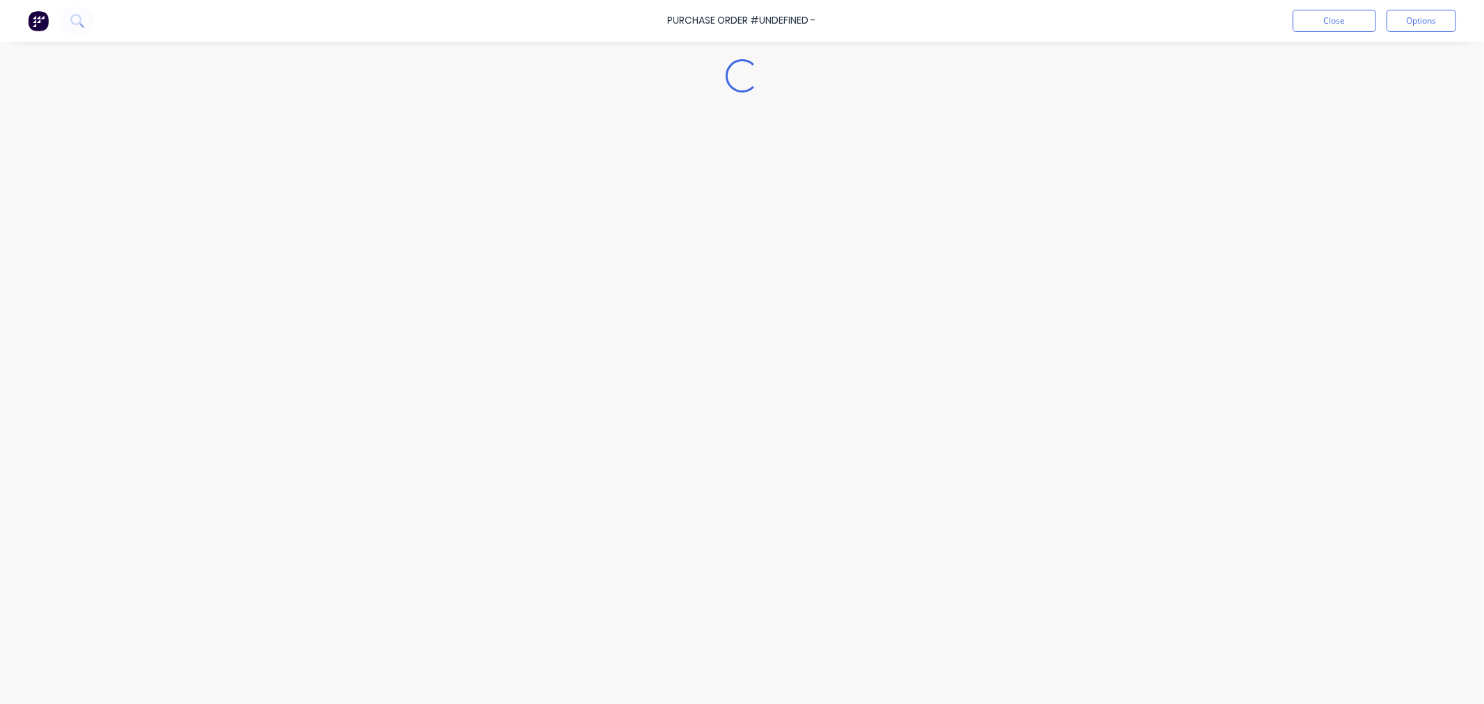
type textarea "x"
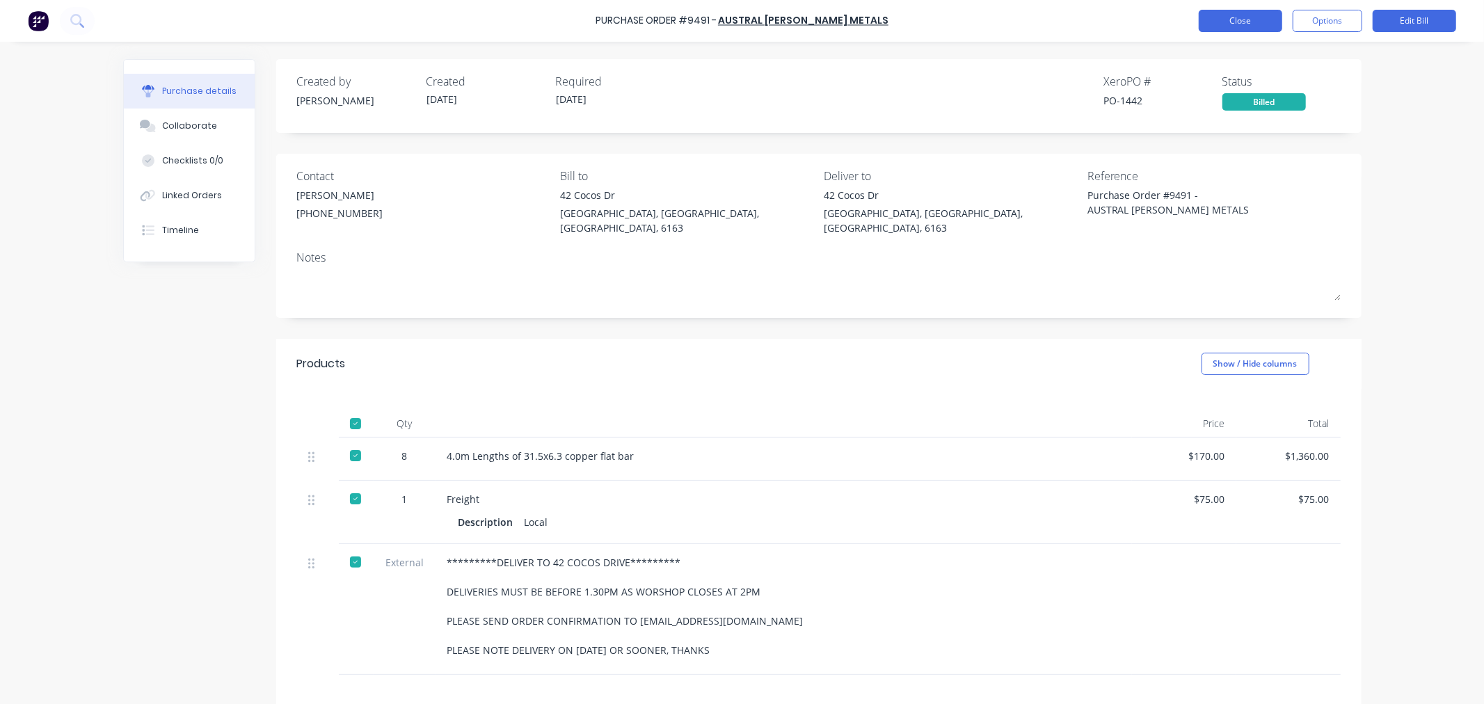
click at [1261, 19] on button "Close" at bounding box center [1240, 21] width 83 height 22
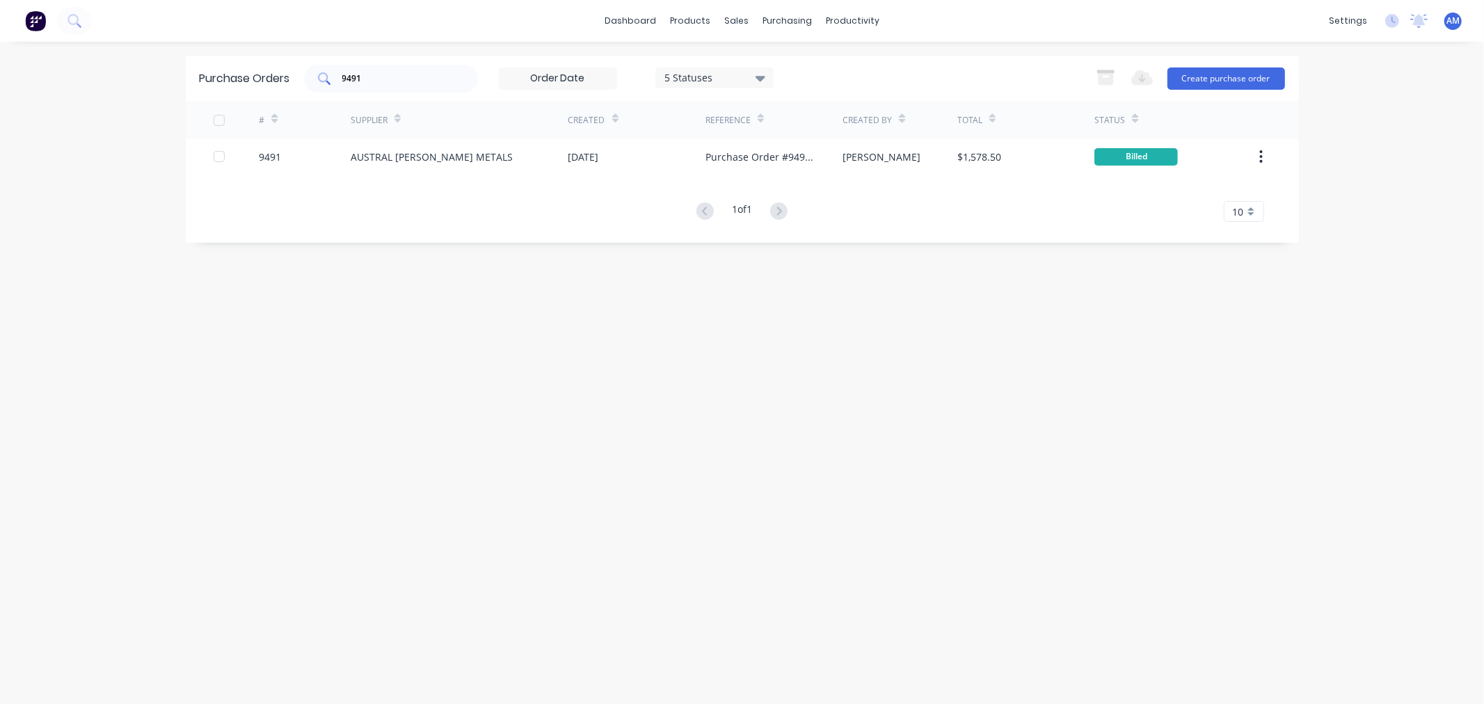
click at [393, 70] on div "9491" at bounding box center [391, 79] width 174 height 28
drag, startPoint x: 270, startPoint y: 81, endPoint x: 255, endPoint y: 87, distance: 15.9
click at [259, 85] on div "Purchase Orders 9491 5 Statuses 5 Statuses Export to Excel (XLSX) Create purcha…" at bounding box center [742, 78] width 1113 height 45
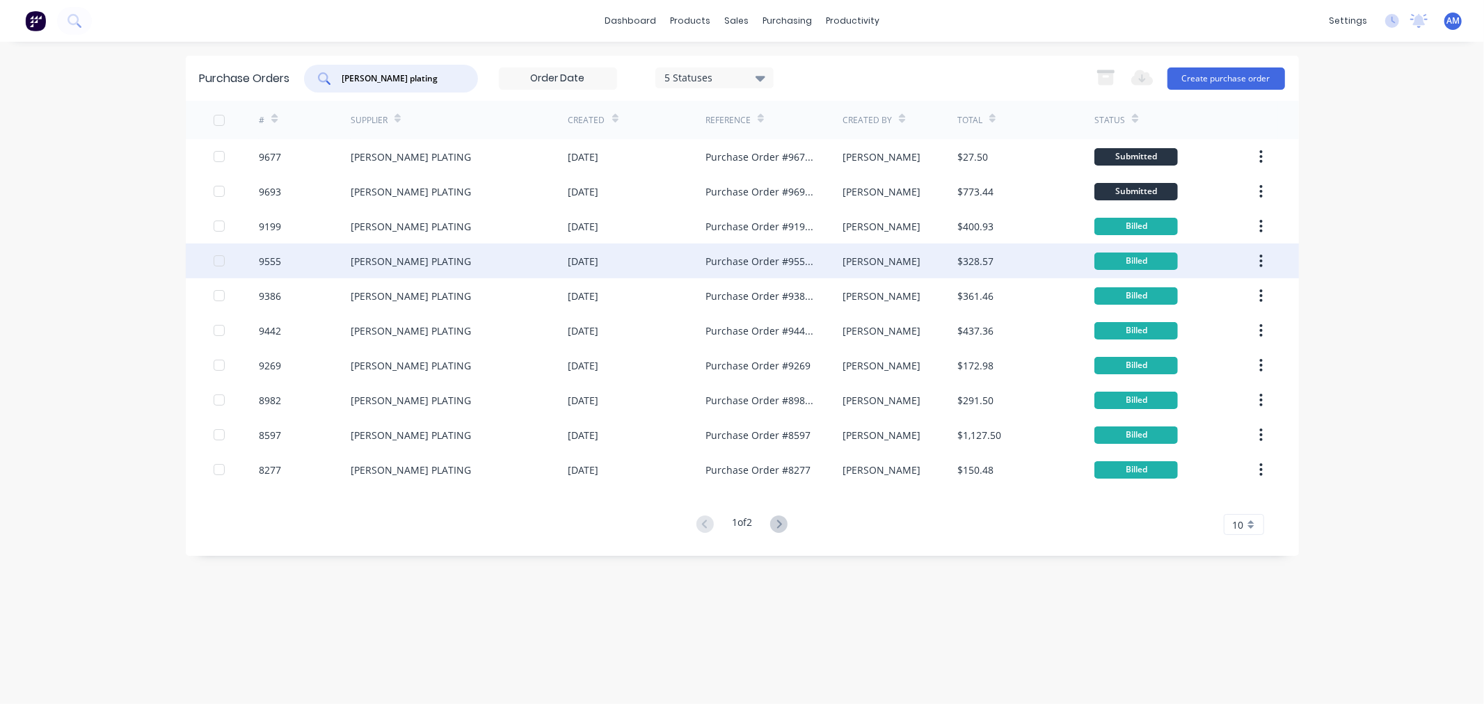
type input "[PERSON_NAME] plating"
click at [388, 255] on div "[PERSON_NAME] PLATING" at bounding box center [411, 261] width 120 height 15
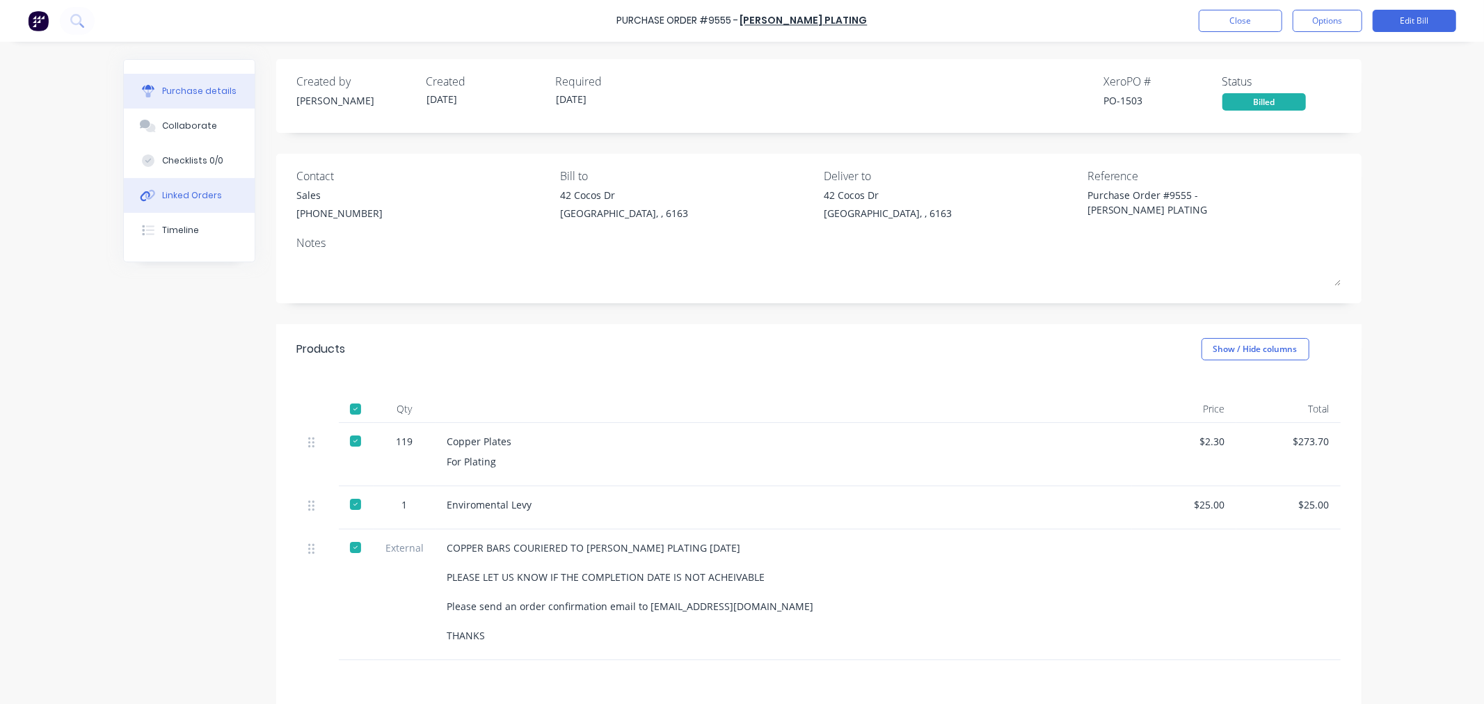
click at [209, 198] on div "Linked Orders" at bounding box center [192, 195] width 60 height 13
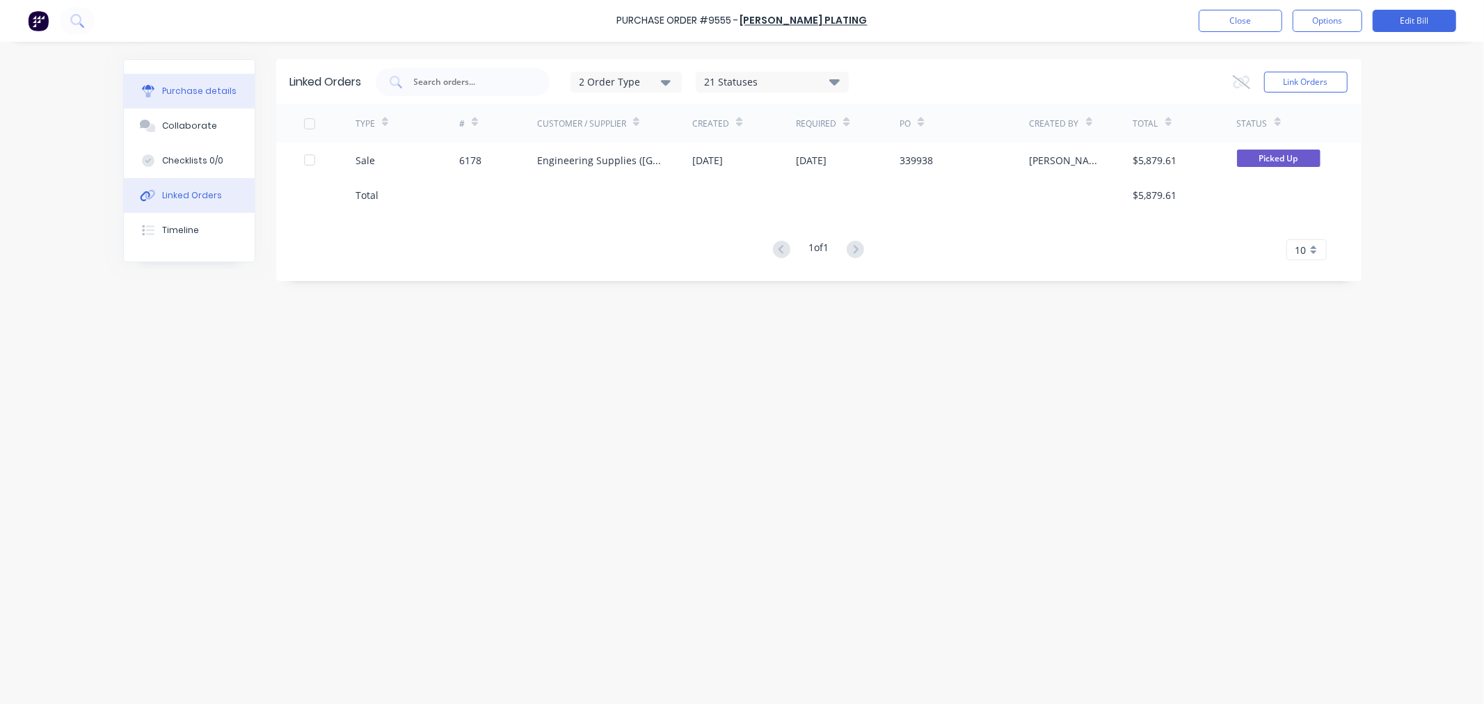
click at [203, 93] on div "Purchase details" at bounding box center [199, 91] width 74 height 13
type textarea "x"
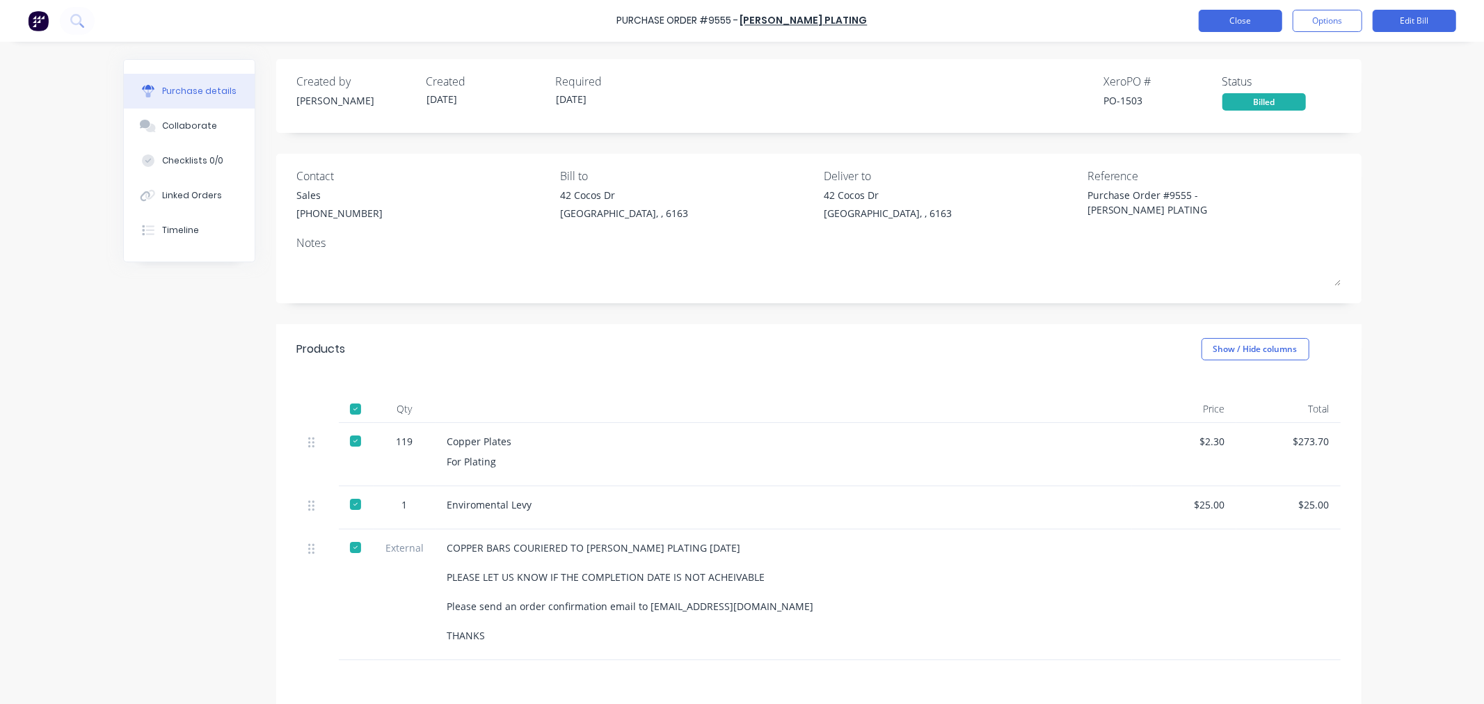
click at [1256, 19] on button "Close" at bounding box center [1240, 21] width 83 height 22
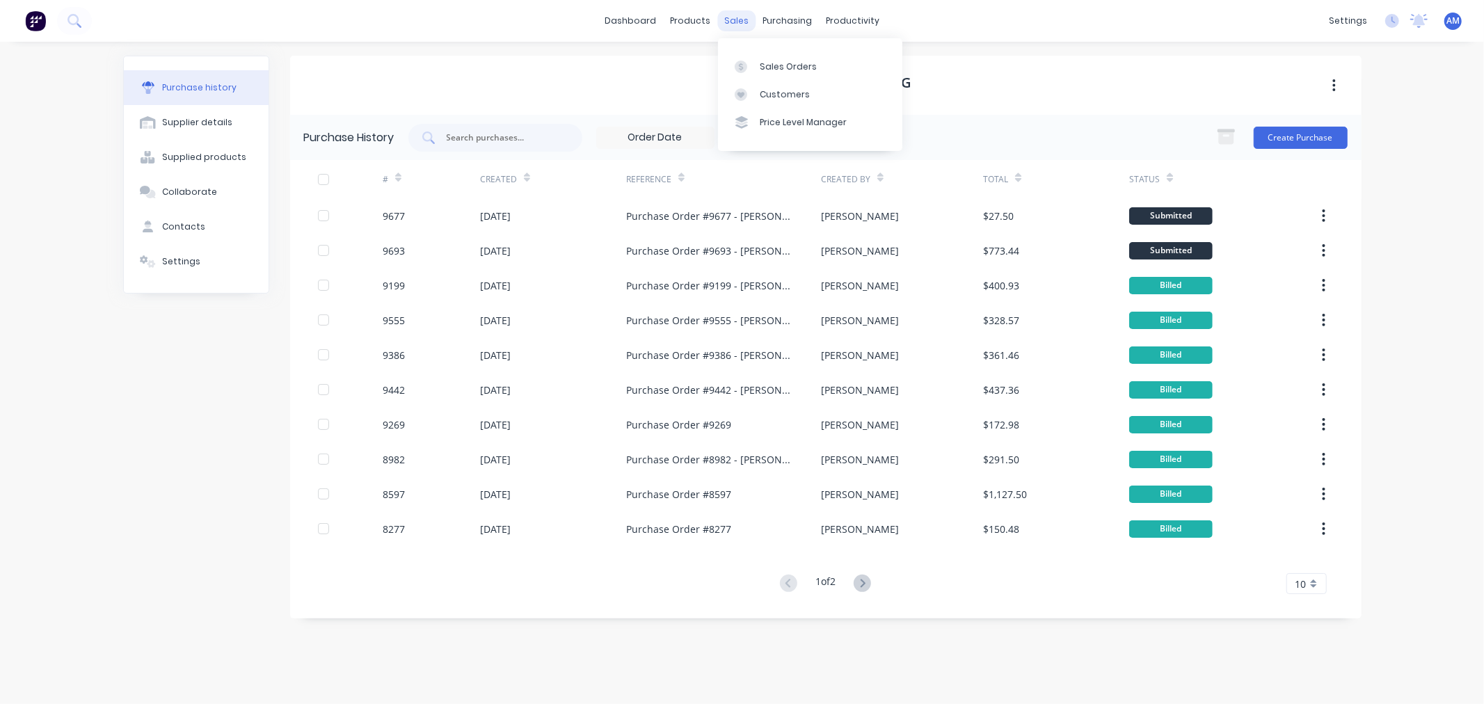
click at [745, 22] on div "sales" at bounding box center [736, 20] width 38 height 21
click at [781, 66] on div "Sales Orders" at bounding box center [788, 67] width 57 height 13
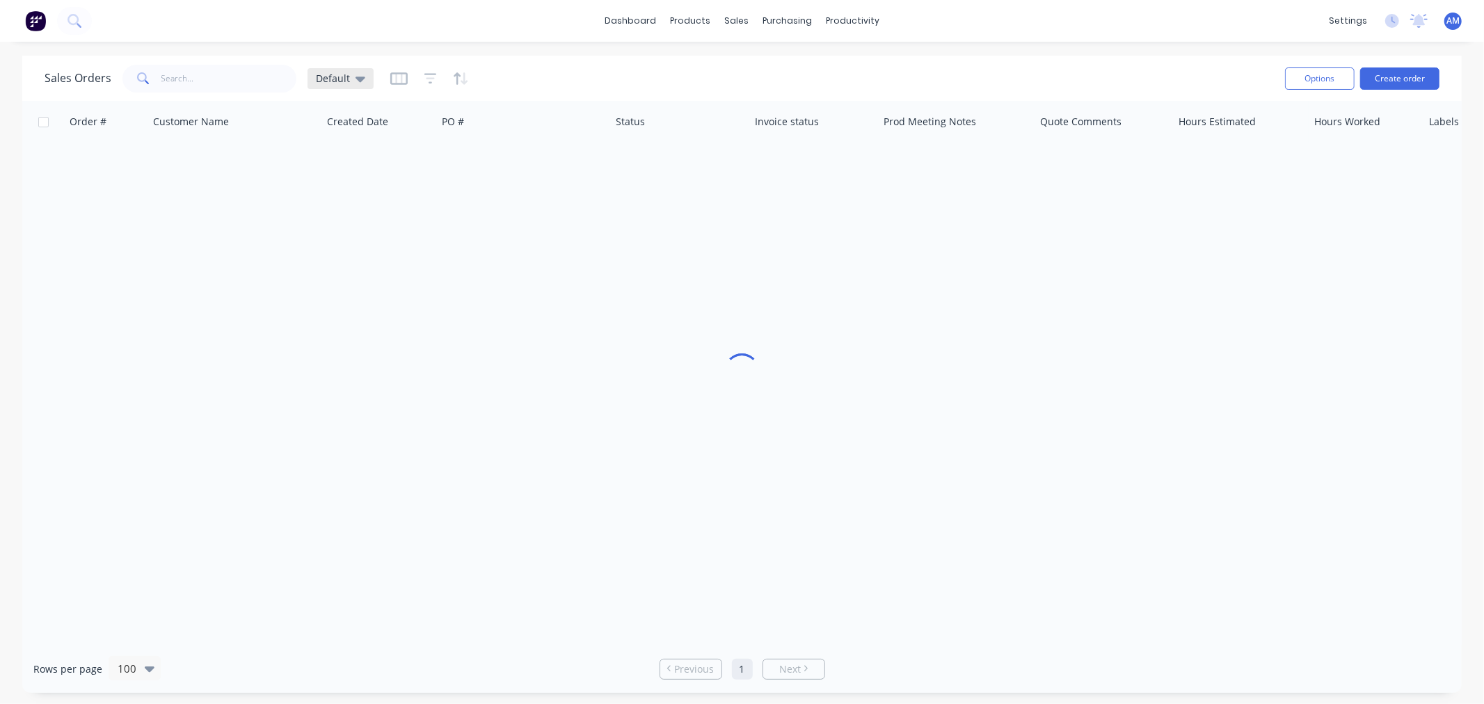
click at [371, 77] on div "Default" at bounding box center [341, 78] width 66 height 21
click at [363, 253] on button "KPI Monthly Orders on time" at bounding box center [391, 252] width 159 height 16
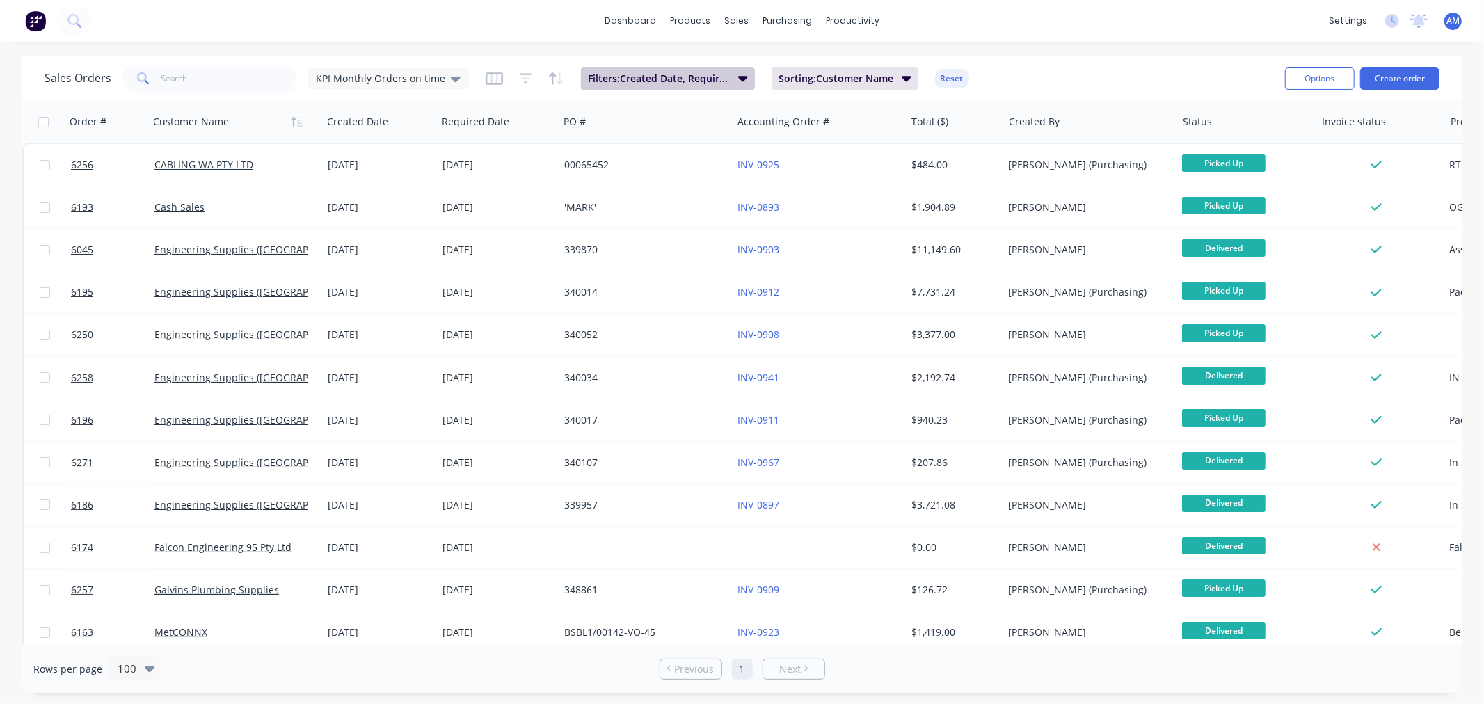
click at [678, 78] on span "Filters: Created Date, Required Date, Status" at bounding box center [659, 79] width 142 height 14
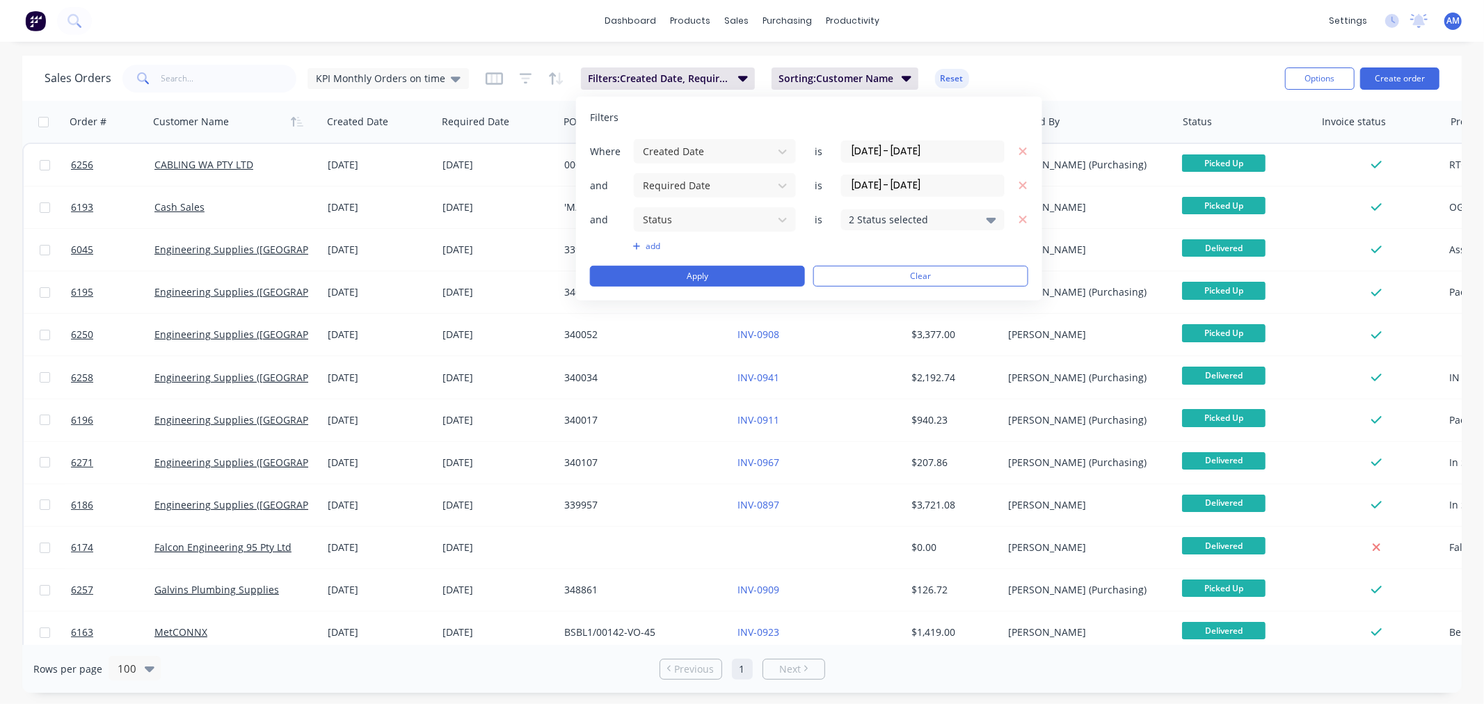
click at [865, 148] on input "[DATE] - [DATE]" at bounding box center [923, 151] width 162 height 21
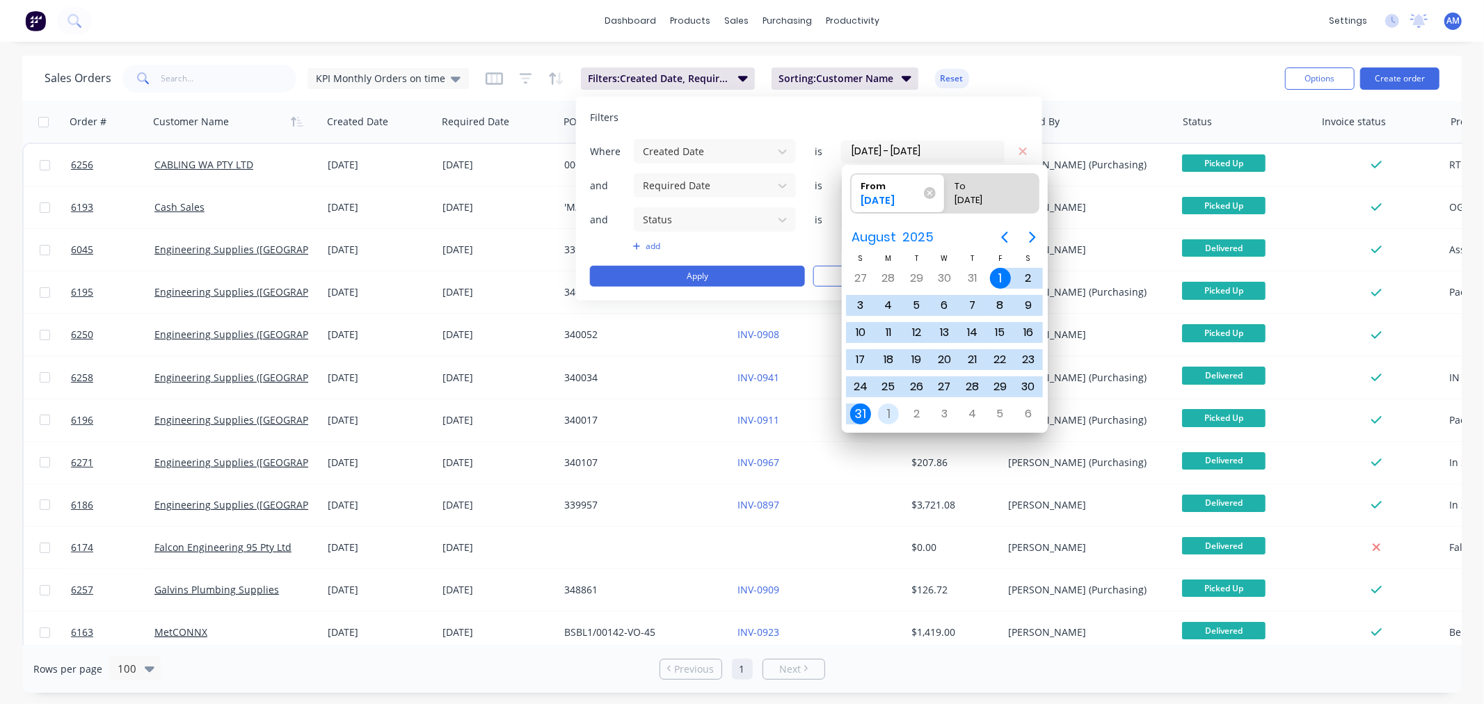
click at [888, 411] on div "1" at bounding box center [888, 414] width 21 height 21
type input "[DATE]"
radio input "false"
radio input "true"
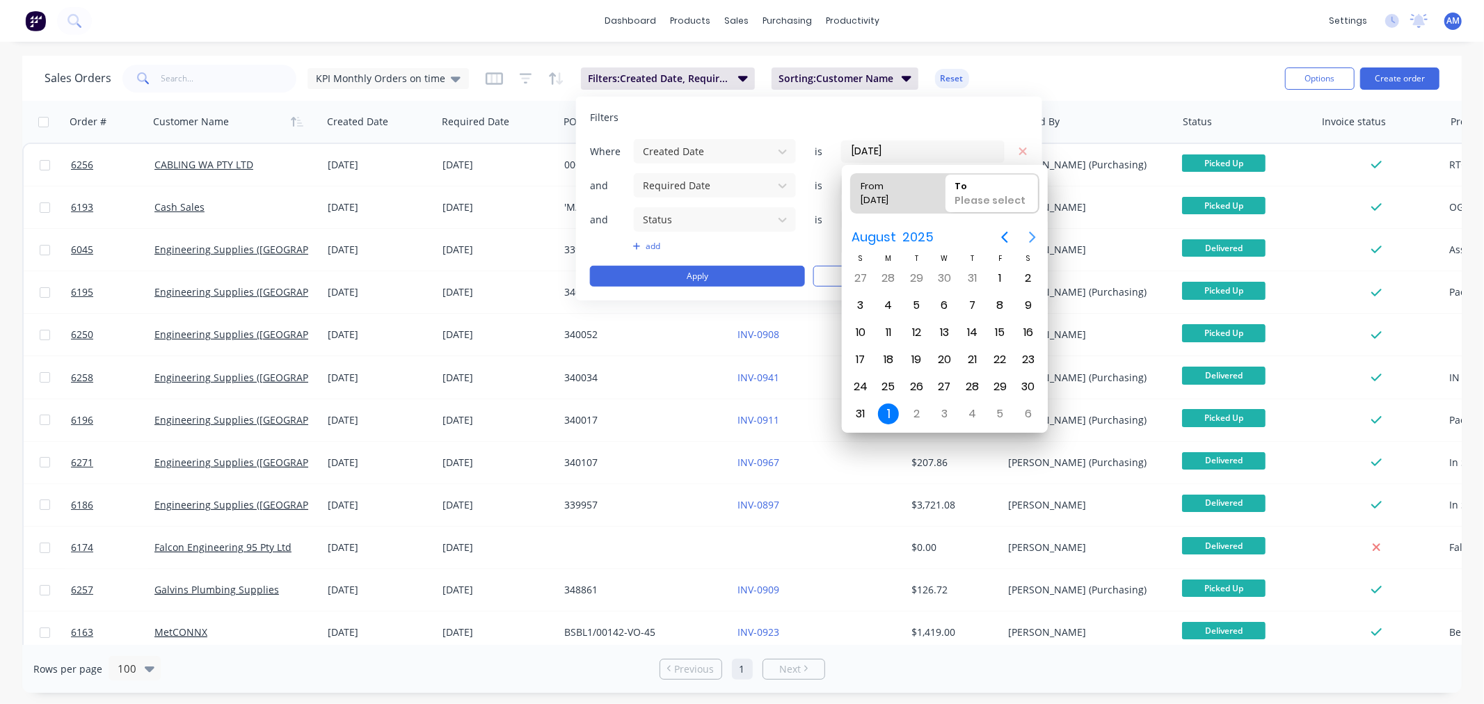
click at [1033, 234] on icon "Next page" at bounding box center [1032, 237] width 6 height 11
click at [927, 378] on div "30" at bounding box center [916, 387] width 28 height 26
type input "[DATE] - [DATE]"
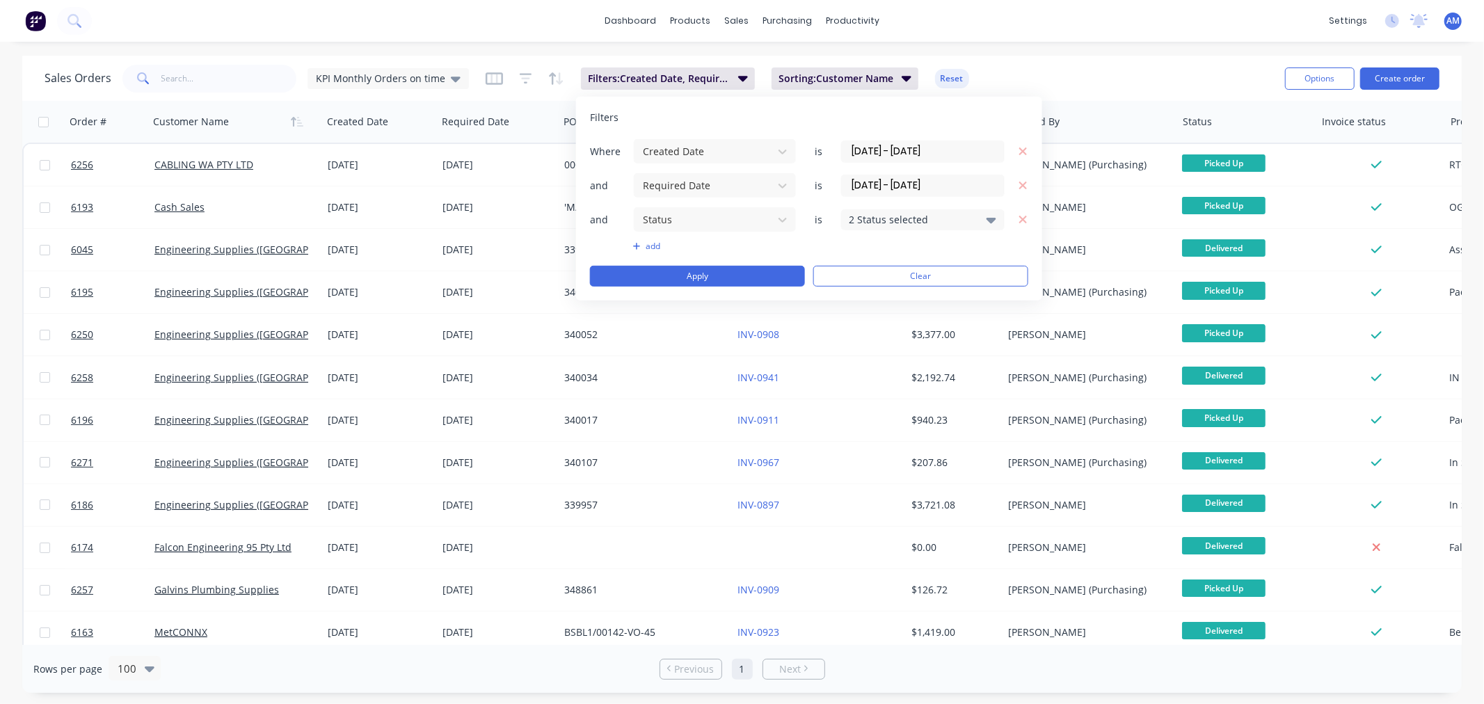
click at [901, 184] on input "[DATE] - [DATE]" at bounding box center [923, 185] width 162 height 21
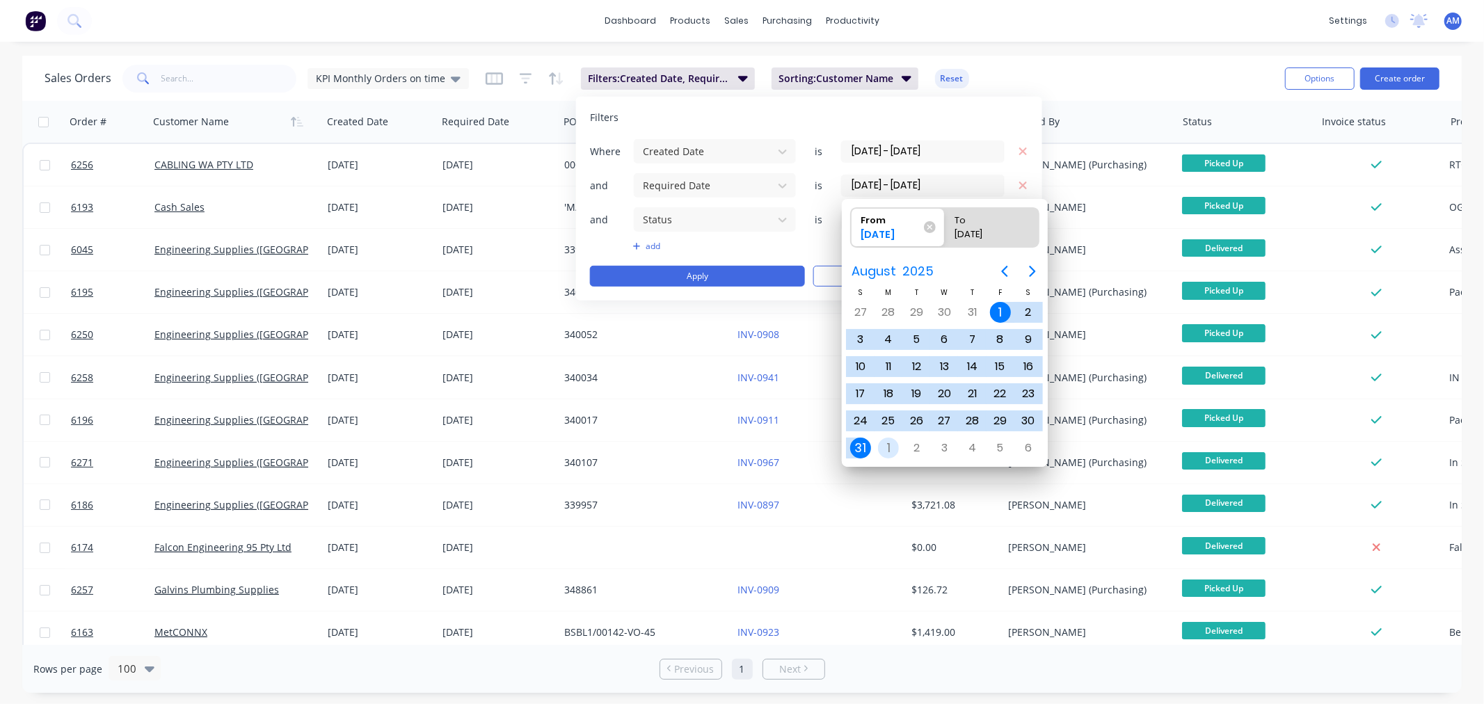
click at [896, 443] on div "1" at bounding box center [888, 448] width 21 height 21
type input "[DATE]"
radio input "false"
radio input "true"
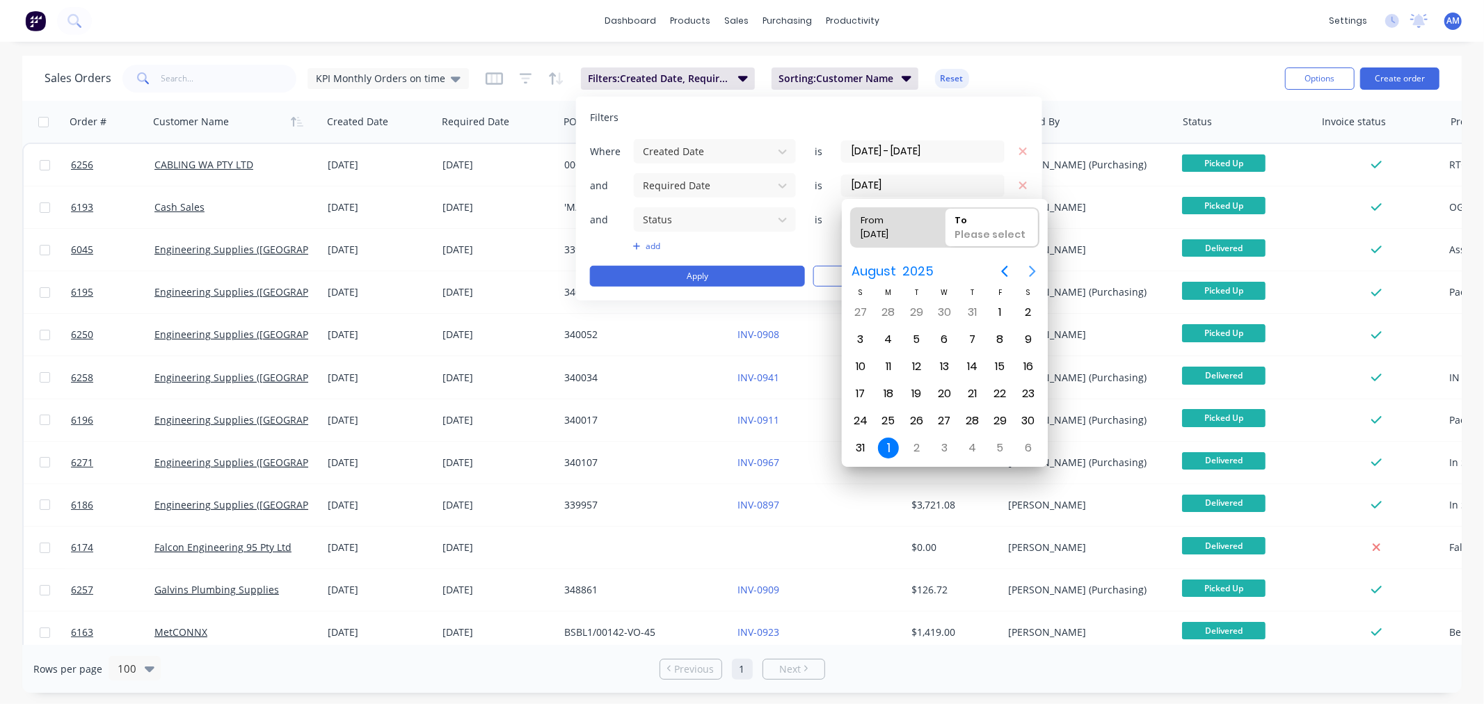
click at [1028, 271] on icon "Next page" at bounding box center [1032, 271] width 17 height 17
click at [920, 412] on div "30" at bounding box center [916, 421] width 21 height 21
type input "[DATE] - [DATE]"
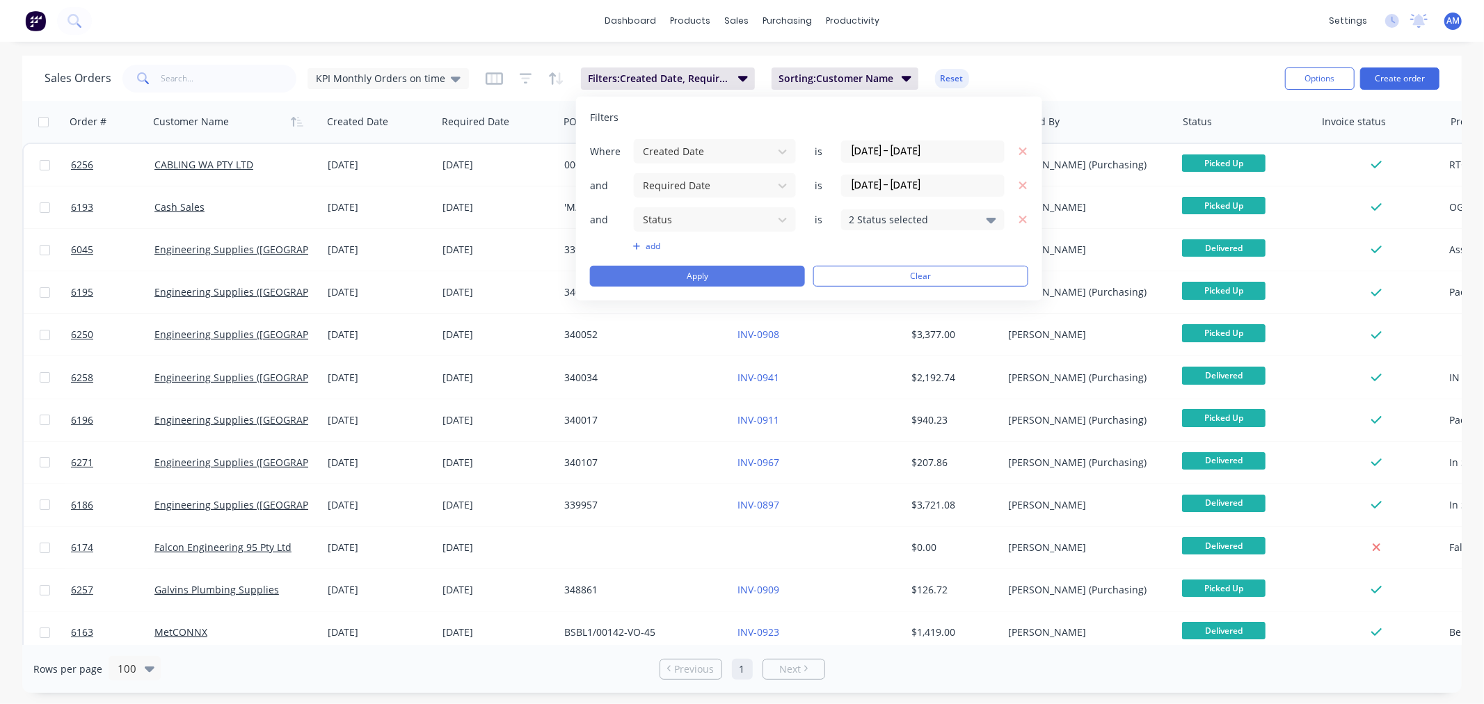
click at [762, 271] on button "Apply" at bounding box center [697, 276] width 215 height 21
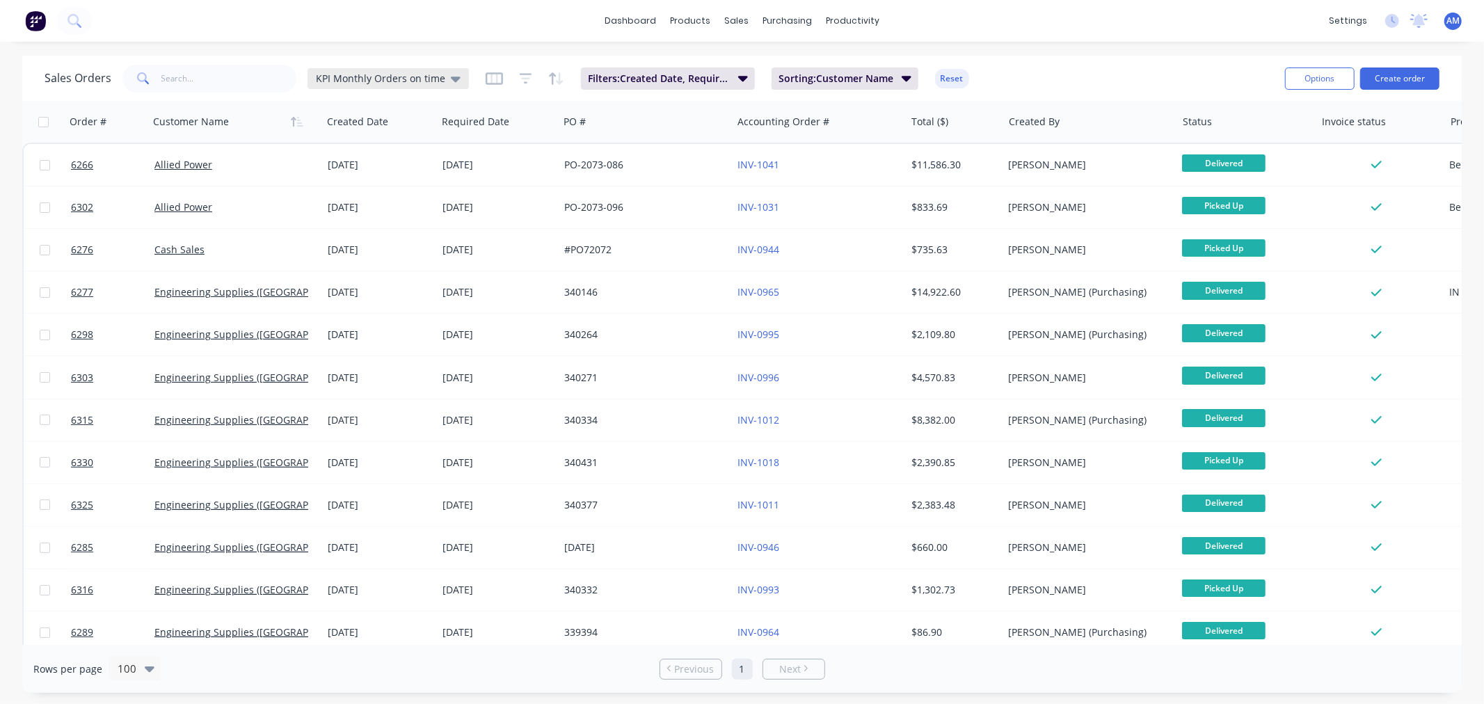
click at [442, 78] on div "KPI Monthly Orders on time" at bounding box center [388, 78] width 145 height 13
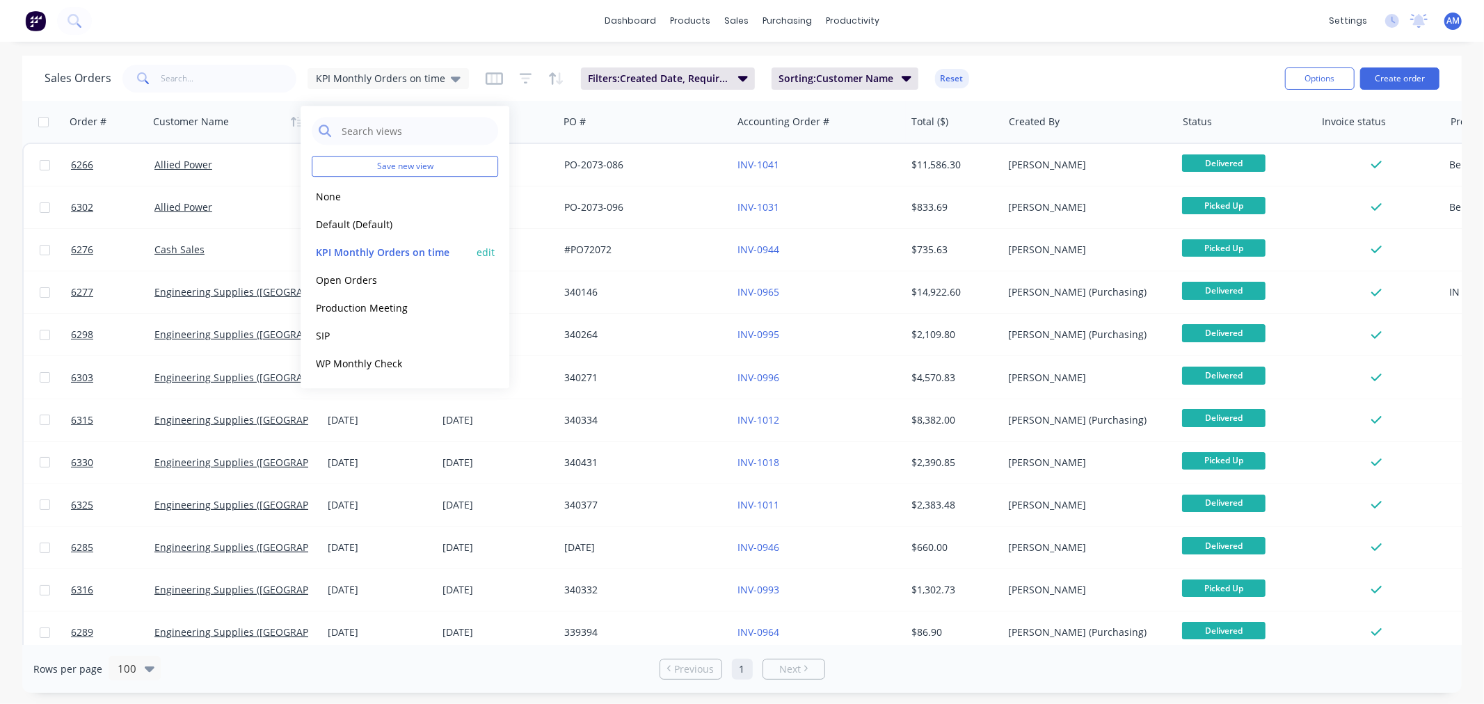
click at [484, 253] on button "edit" at bounding box center [486, 252] width 18 height 15
click at [583, 191] on button "Update" at bounding box center [583, 193] width 93 height 22
click at [1026, 74] on div "Sales Orders KPI Monthly Orders on time Filters: Created Date, Required Date, S…" at bounding box center [660, 78] width 1230 height 34
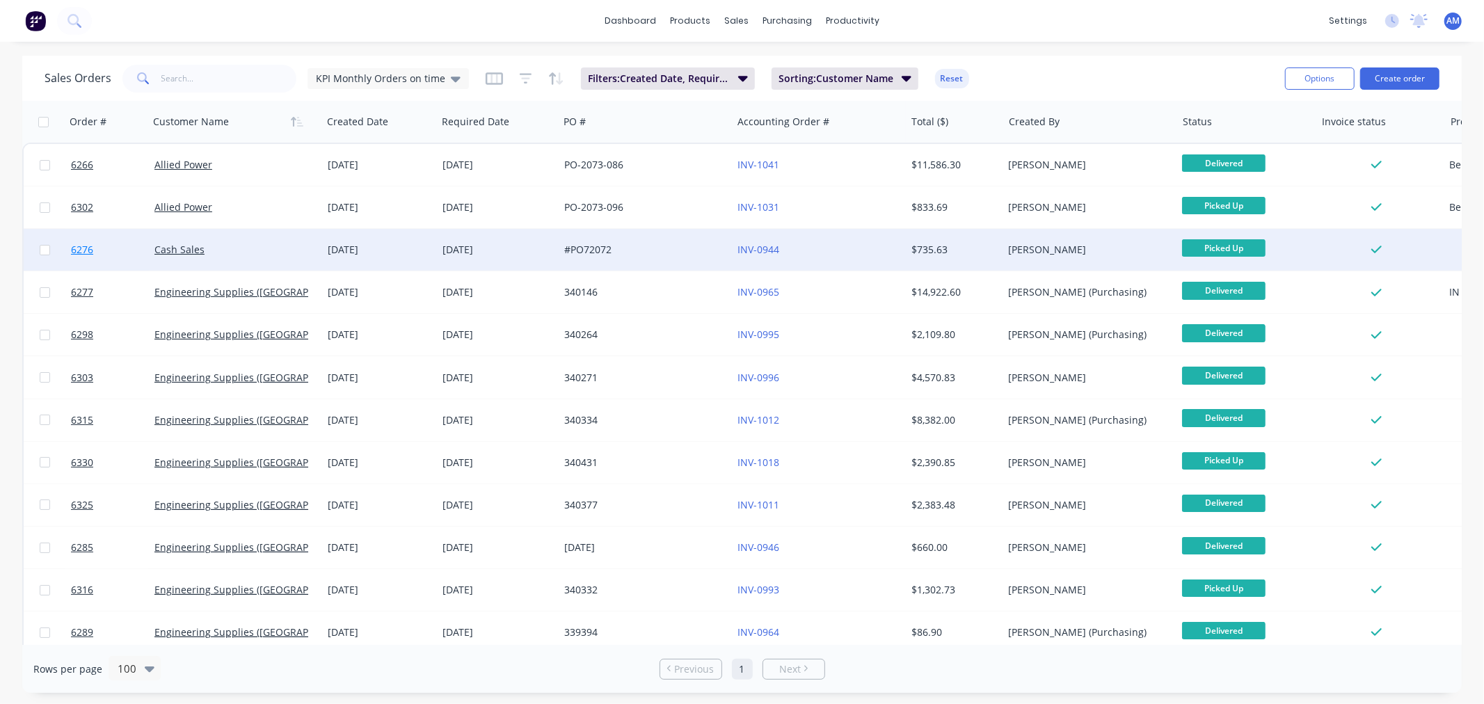
click at [128, 242] on link "6276" at bounding box center [112, 250] width 83 height 42
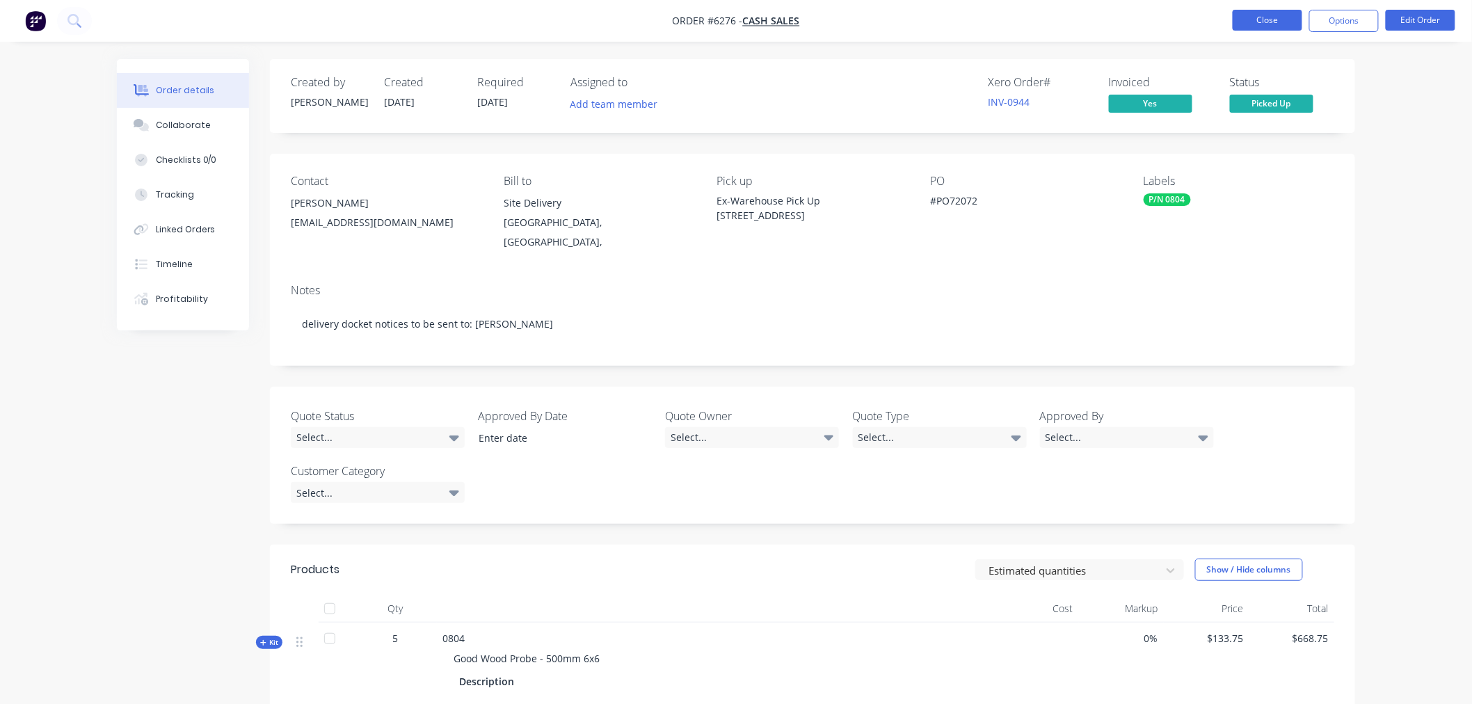
click at [1297, 10] on button "Close" at bounding box center [1268, 20] width 70 height 21
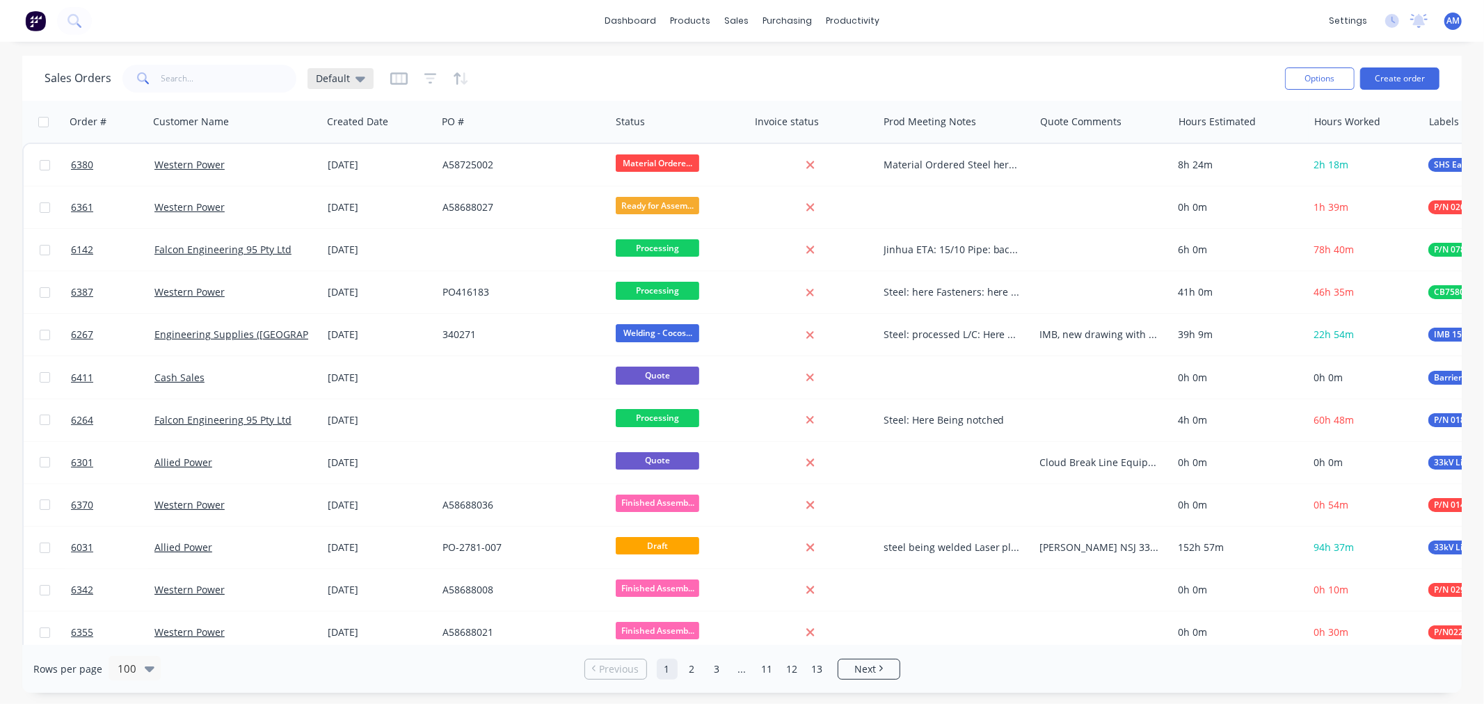
click at [358, 72] on icon at bounding box center [361, 78] width 10 height 15
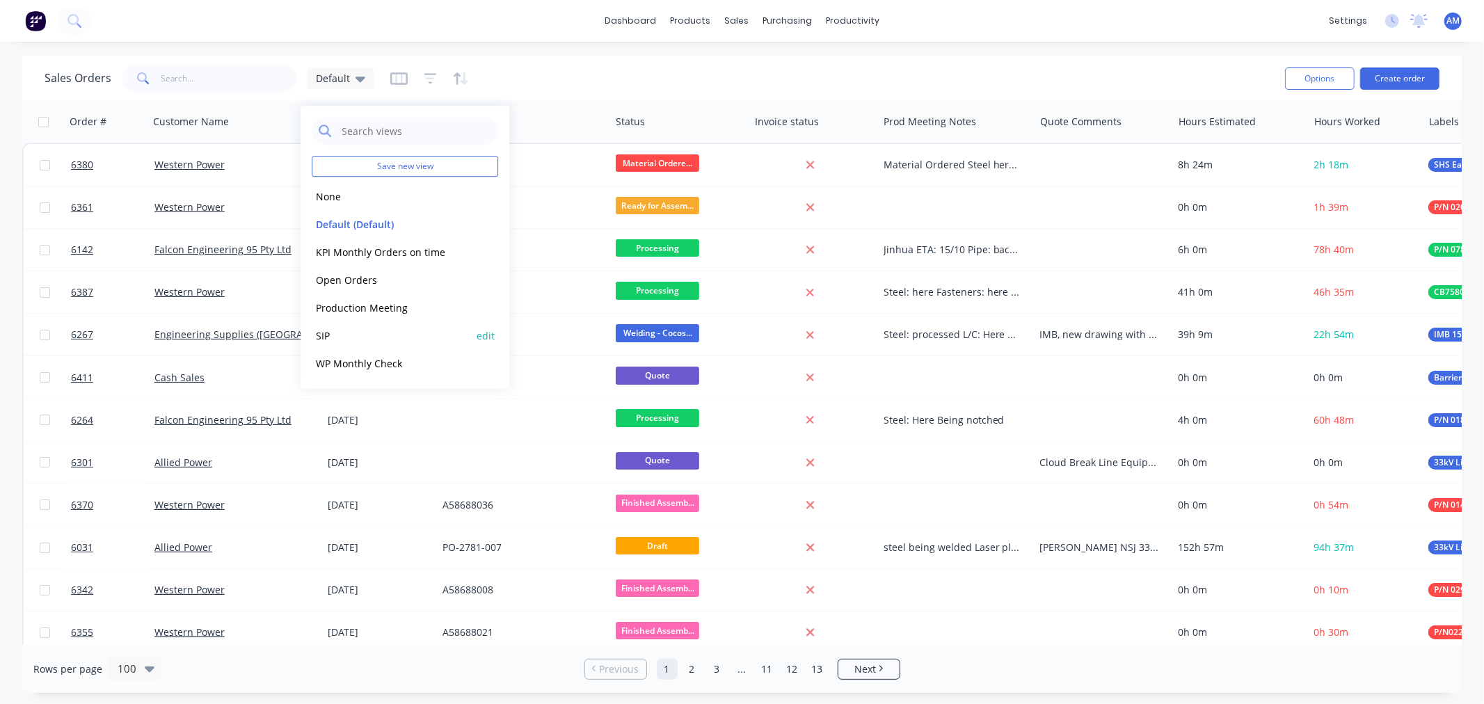
click at [353, 331] on button "SIP" at bounding box center [391, 336] width 159 height 16
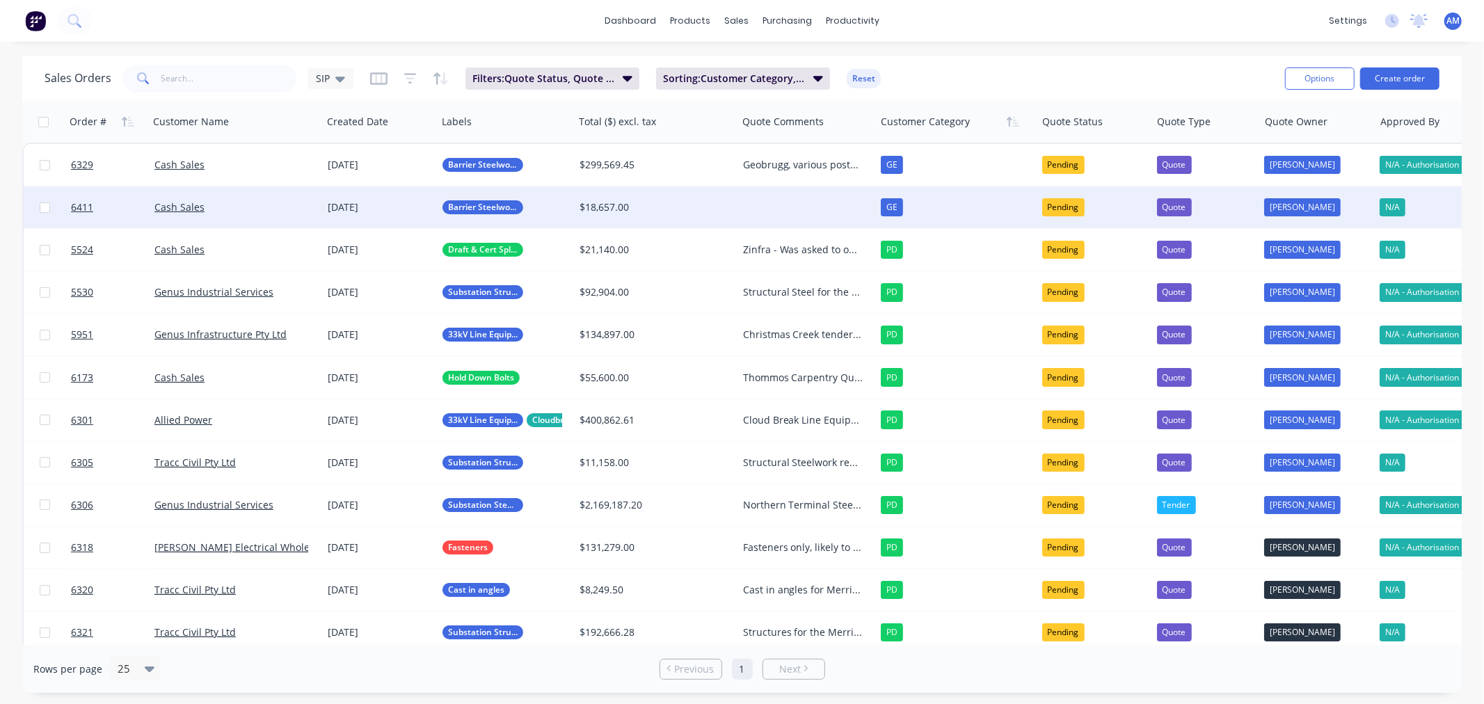
click at [789, 191] on div at bounding box center [807, 207] width 138 height 42
